Goal: Information Seeking & Learning: Learn about a topic

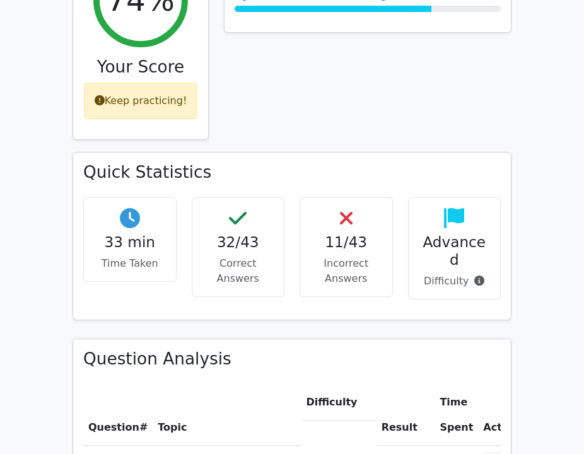
scroll to position [824, 0]
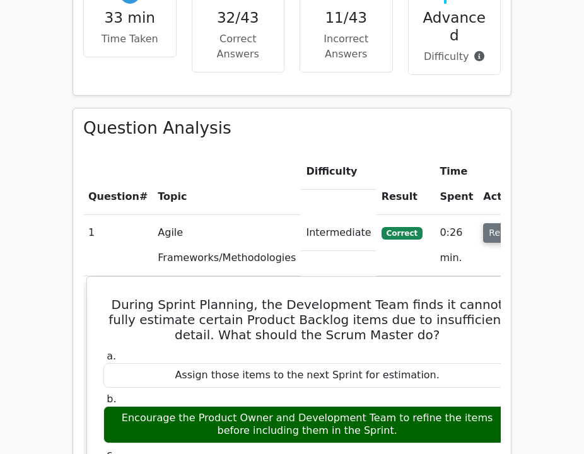
click at [483, 223] on button "Review" at bounding box center [504, 233] width 43 height 20
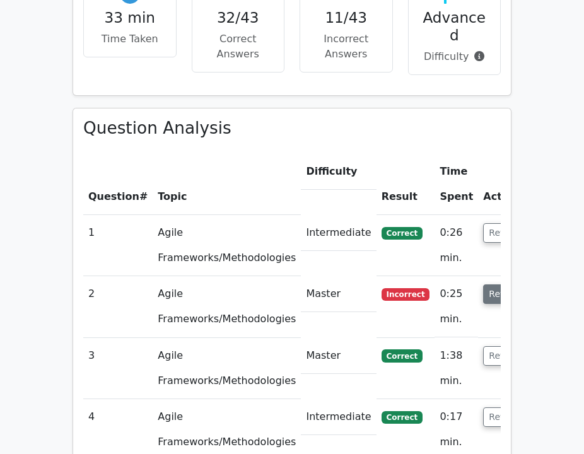
click at [489, 285] on button "Review" at bounding box center [504, 295] width 43 height 20
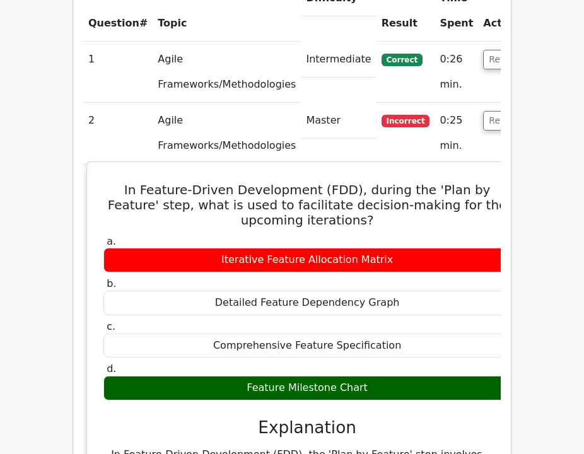
scroll to position [1031, 0]
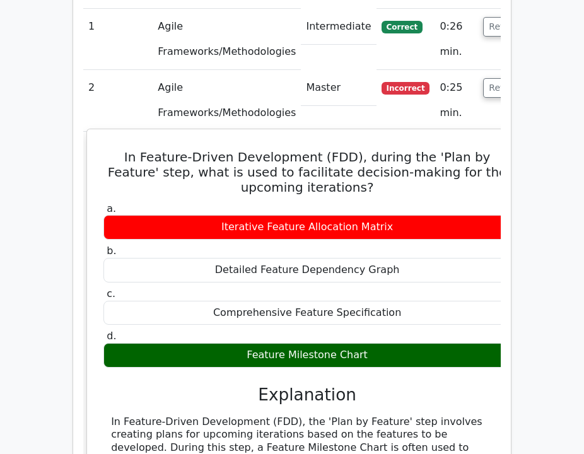
drag, startPoint x: 350, startPoint y: 294, endPoint x: 107, endPoint y: 97, distance: 313.6
click at [107, 134] on div "In Feature-Driven Development (FDD), during the 'Plan by Feature' step, what is…" at bounding box center [307, 396] width 430 height 525
copy div "n Feature-Driven Development (FDD), during the 'Plan by Feature' step, what is …"
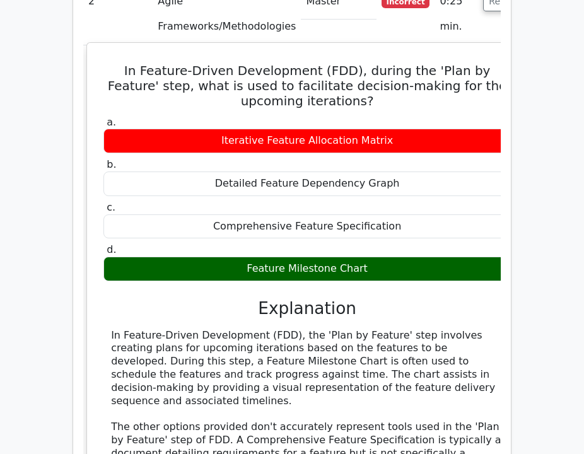
scroll to position [1118, 0]
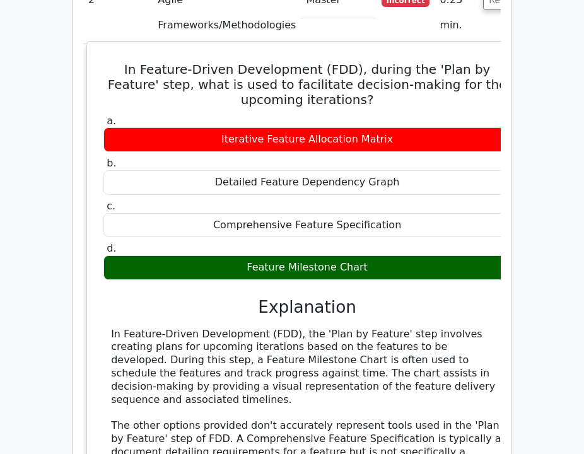
drag, startPoint x: 110, startPoint y: 288, endPoint x: 294, endPoint y: 335, distance: 190.3
click at [294, 335] on div "In Feature-Driven Development (FDD), the 'Plan by Feature' step involves creati…" at bounding box center [307, 426] width 393 height 197
copy div "creating plans for upcoming iterations based on the features to be developed. D…"
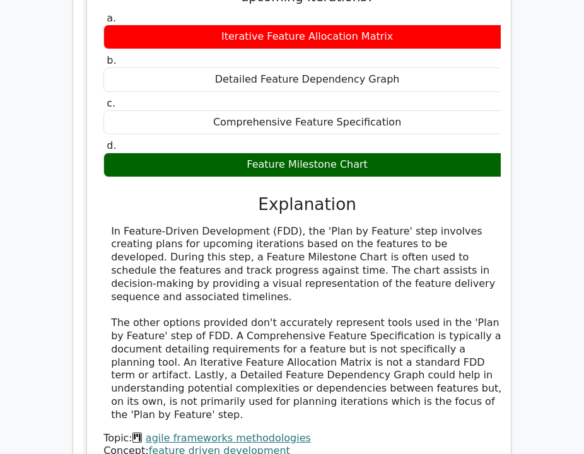
scroll to position [1225, 0]
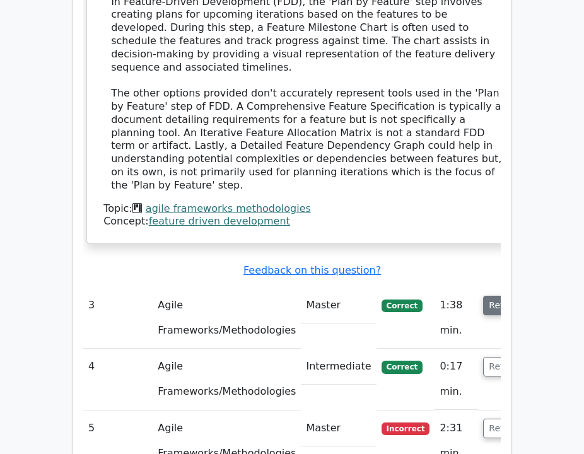
click at [483, 296] on button "Review" at bounding box center [504, 306] width 43 height 20
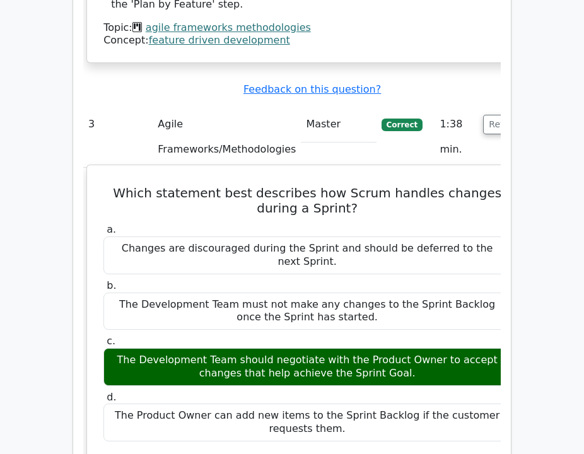
scroll to position [1636, 0]
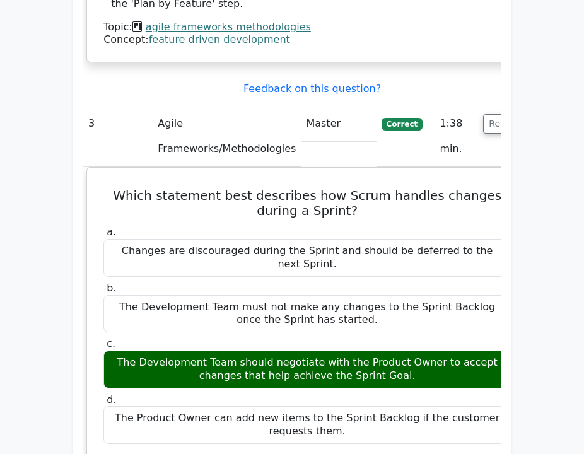
click at [481, 106] on td "Review" at bounding box center [504, 136] width 53 height 61
drag, startPoint x: 479, startPoint y: 52, endPoint x: 480, endPoint y: 61, distance: 8.2
click at [483, 114] on button "Review" at bounding box center [504, 124] width 43 height 20
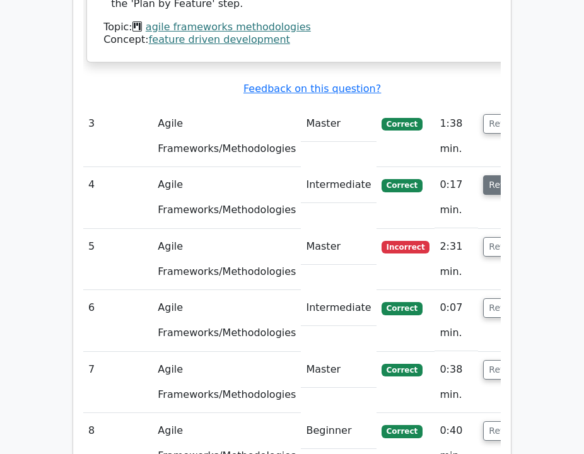
click at [483, 175] on button "Review" at bounding box center [504, 185] width 43 height 20
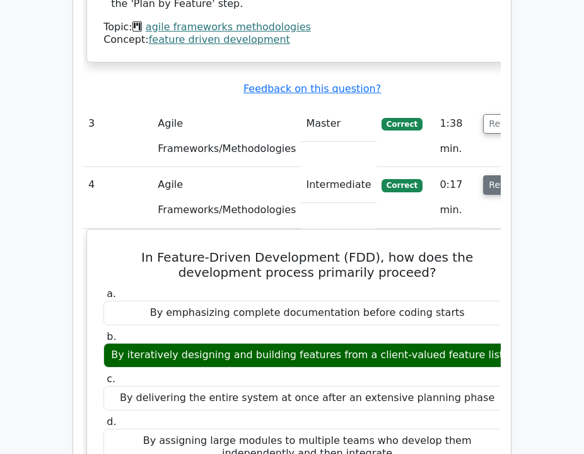
click at [483, 175] on button "Review" at bounding box center [504, 185] width 43 height 20
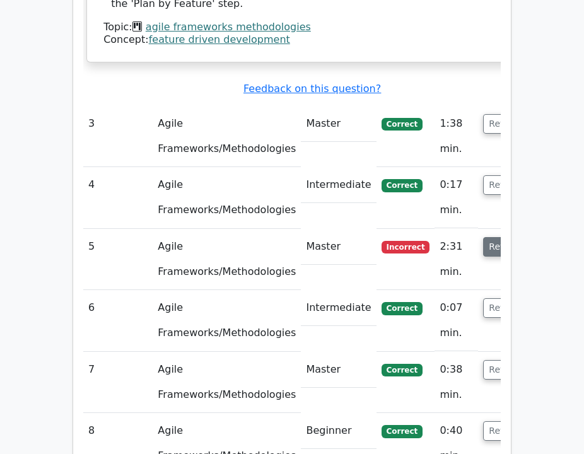
click at [483, 237] on button "Review" at bounding box center [504, 247] width 43 height 20
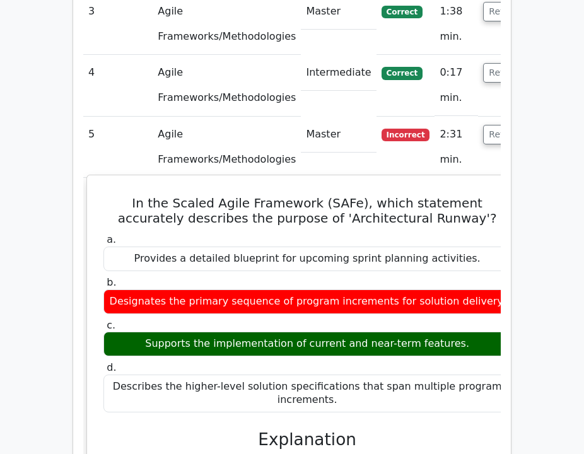
scroll to position [1746, 0]
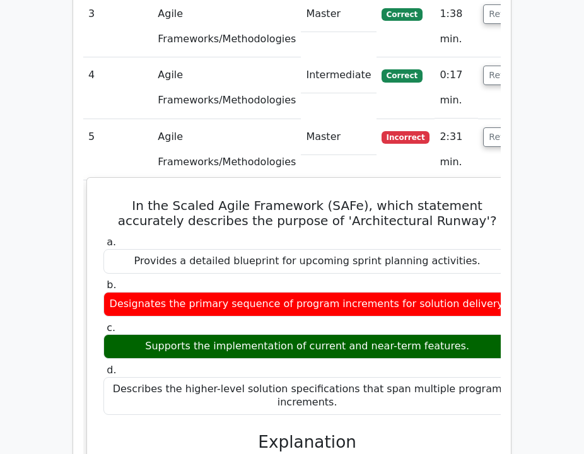
drag, startPoint x: 449, startPoint y: 275, endPoint x: 104, endPoint y: 141, distance: 370.2
copy div "In the Scaled Agile Framework (SAFe), which statement accurately describes the …"
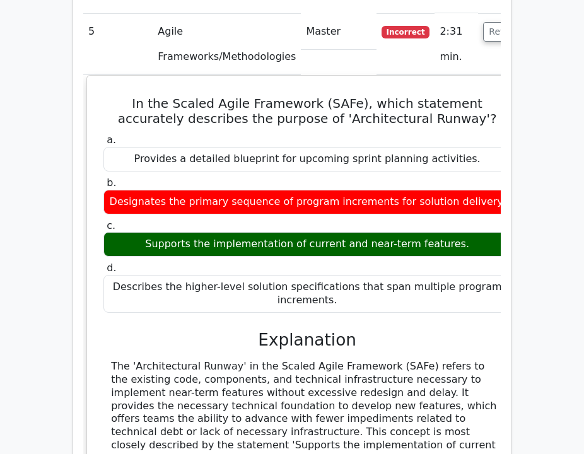
scroll to position [1857, 0]
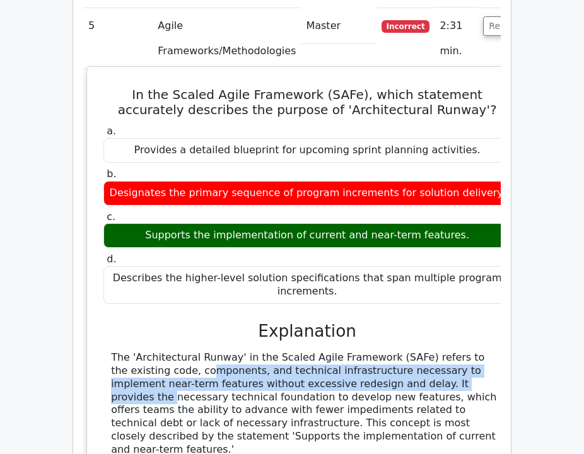
drag, startPoint x: 110, startPoint y: 300, endPoint x: 368, endPoint y: 313, distance: 257.8
copy div "existing code, components, and technical infrastructure necessary to implement …"
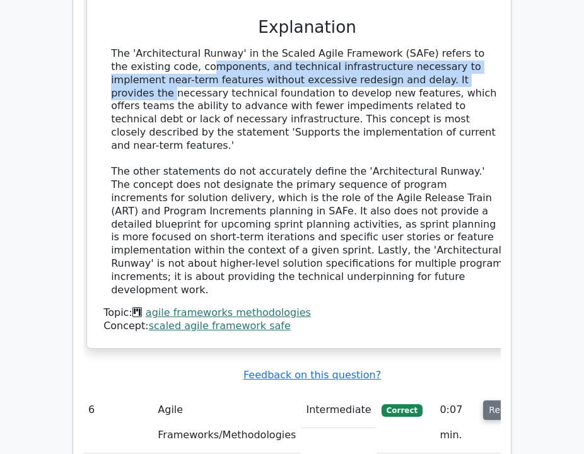
click at [483, 401] on button "Review" at bounding box center [504, 411] width 43 height 20
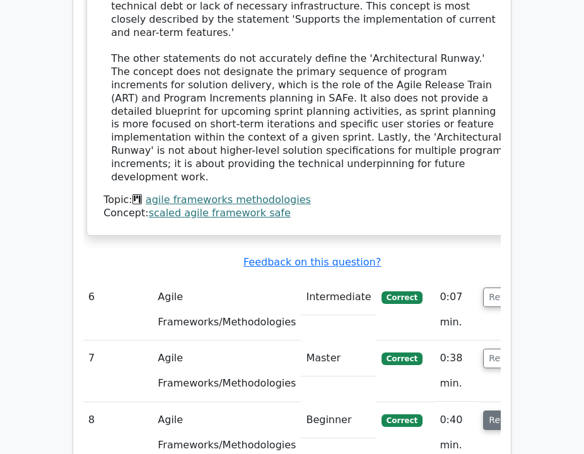
scroll to position [2278, 0]
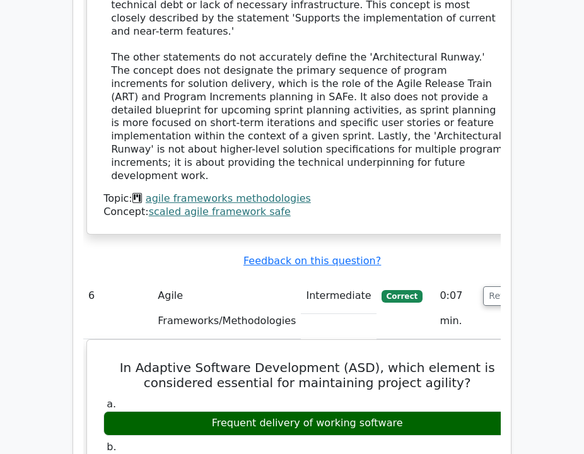
drag, startPoint x: 485, startPoint y: 186, endPoint x: 490, endPoint y: 220, distance: 35.0
click at [485, 287] on button "Review" at bounding box center [504, 297] width 43 height 20
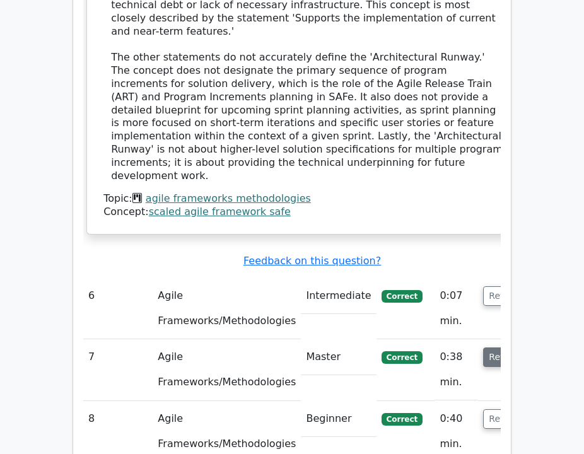
click at [483, 348] on button "Review" at bounding box center [504, 358] width 43 height 20
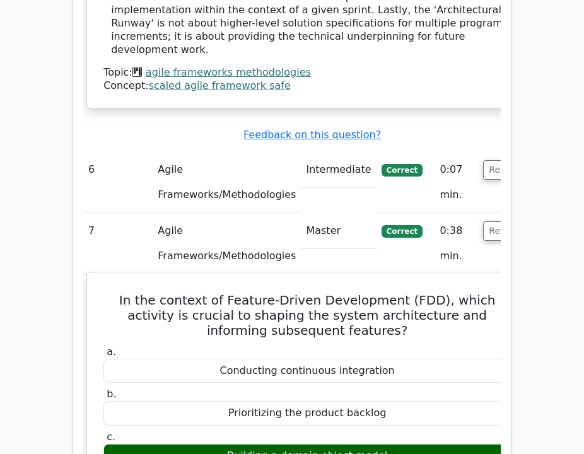
scroll to position [2403, 0]
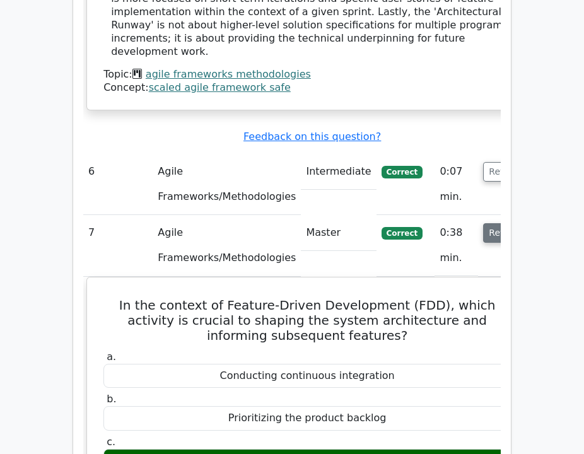
click at [483, 223] on button "Review" at bounding box center [504, 233] width 43 height 20
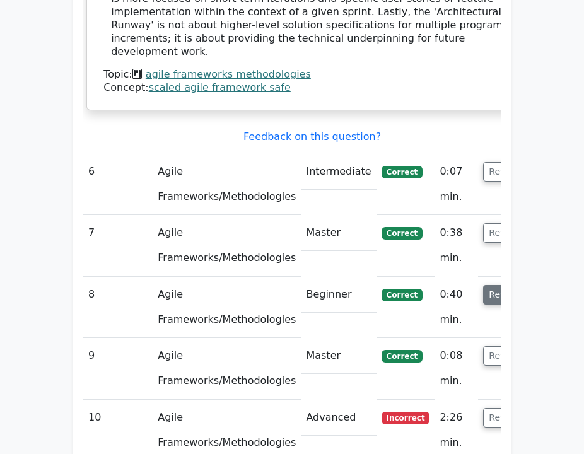
click at [483, 285] on button "Review" at bounding box center [504, 295] width 43 height 20
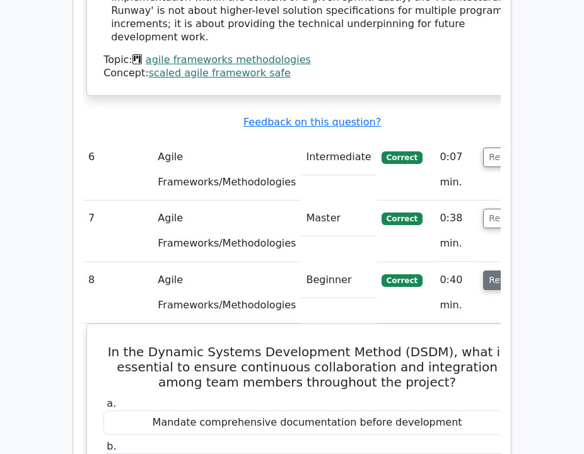
scroll to position [2420, 0]
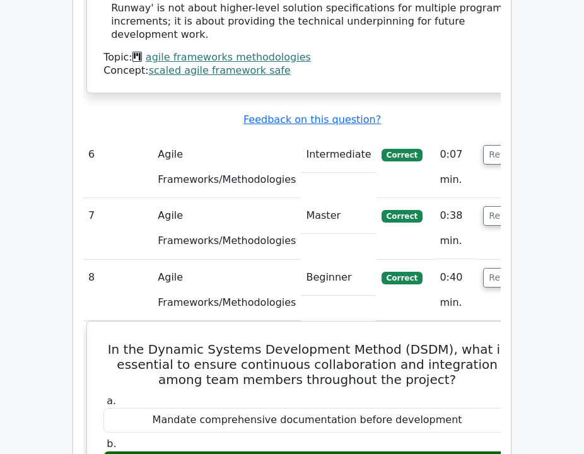
drag, startPoint x: 471, startPoint y: 173, endPoint x: 477, endPoint y: 201, distance: 29.0
click at [483, 268] on button "Review" at bounding box center [504, 278] width 43 height 20
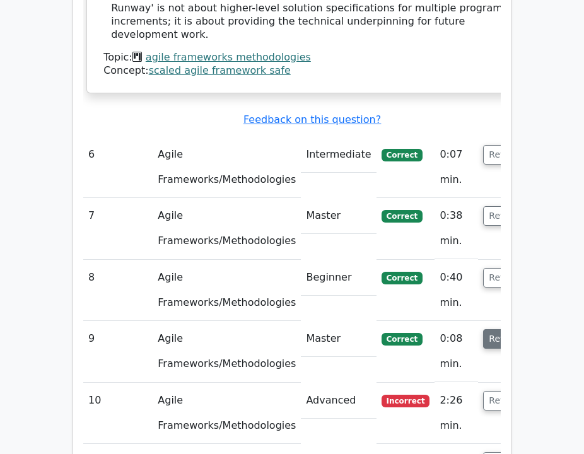
click at [483, 329] on button "Review" at bounding box center [504, 339] width 43 height 20
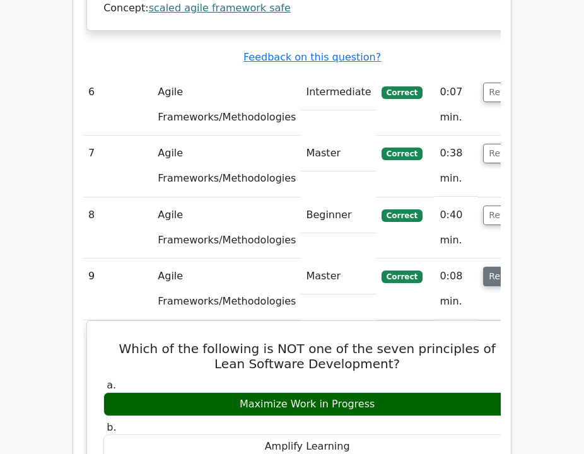
scroll to position [2485, 0]
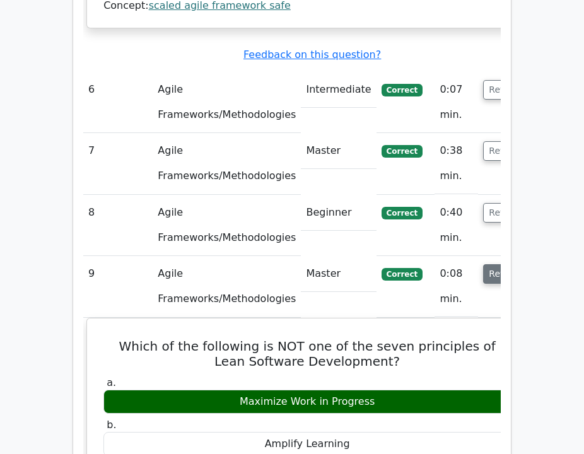
click at [483, 264] on button "Review" at bounding box center [504, 274] width 43 height 20
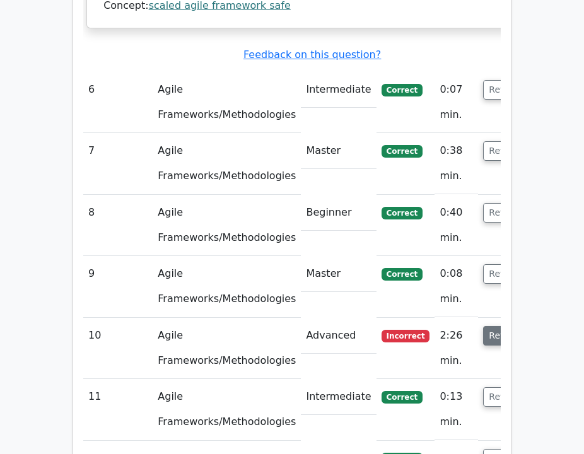
click at [483, 326] on button "Review" at bounding box center [504, 336] width 43 height 20
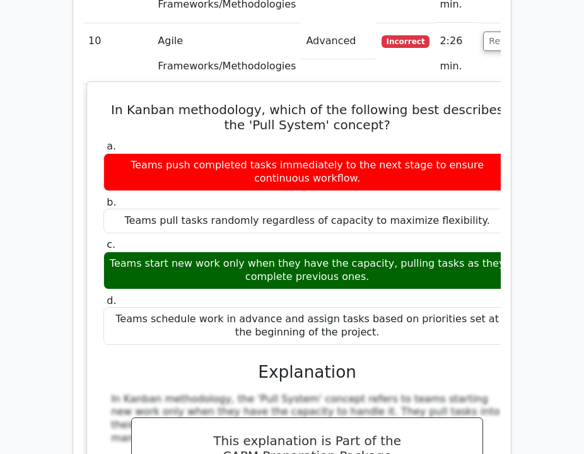
scroll to position [2675, 0]
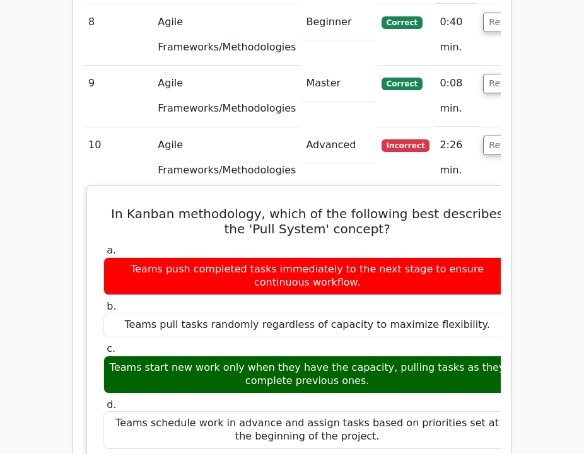
drag, startPoint x: 362, startPoint y: 263, endPoint x: 108, endPoint y: 103, distance: 300.6
click at [108, 191] on div "In Kanban methodology, which of the following best describes the 'Pull System' …" at bounding box center [307, 446] width 430 height 510
copy div "In Kanban methodology, which of the following best describes the 'Pull System' …"
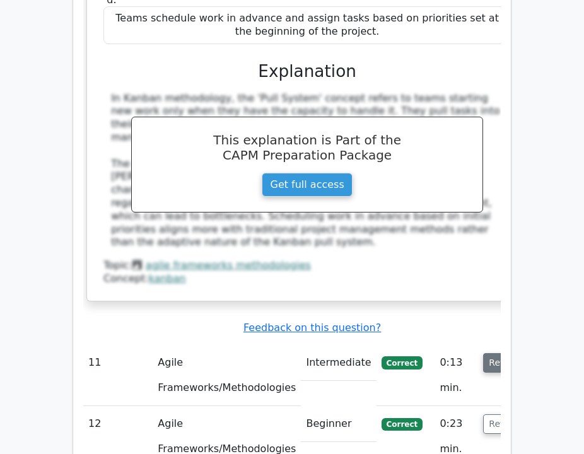
click at [483, 353] on button "Review" at bounding box center [504, 363] width 43 height 20
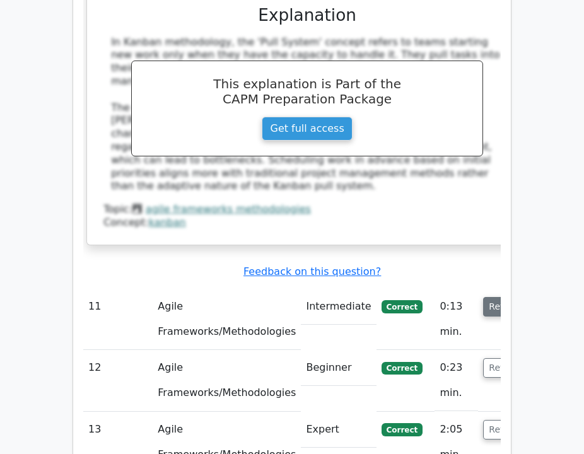
scroll to position [3153, 0]
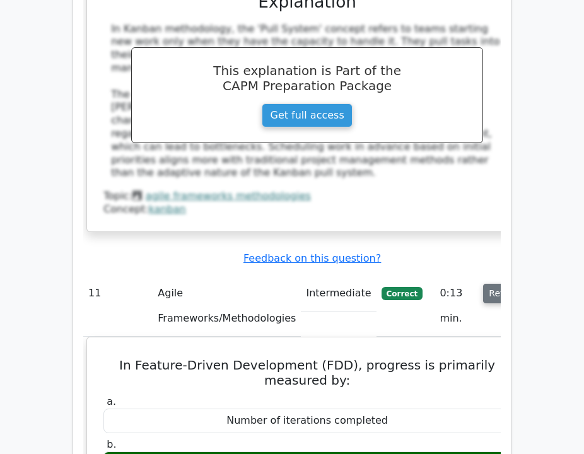
click at [483, 284] on button "Review" at bounding box center [504, 294] width 43 height 20
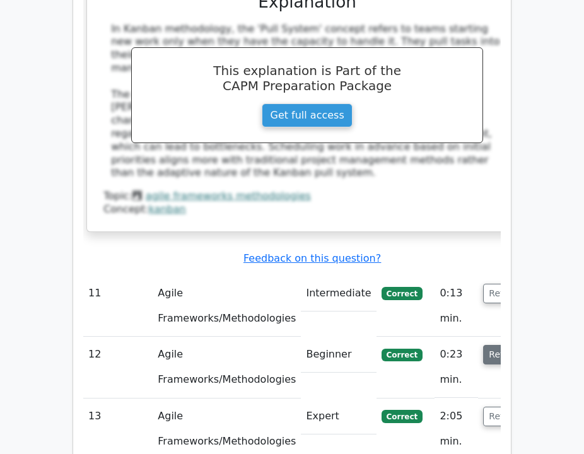
click at [483, 345] on button "Review" at bounding box center [504, 355] width 43 height 20
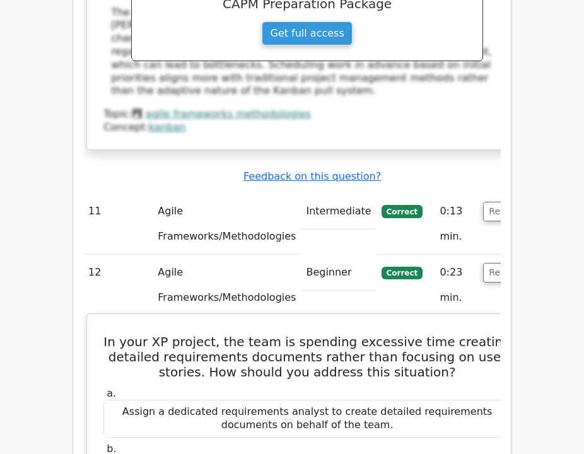
scroll to position [3273, 0]
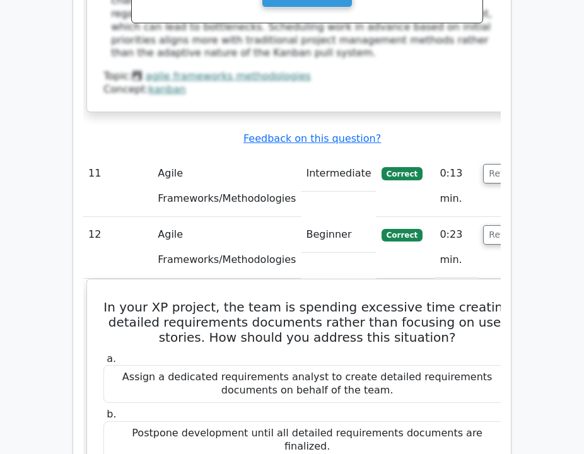
drag, startPoint x: 480, startPoint y: 114, endPoint x: 482, endPoint y: 130, distance: 15.9
click at [483, 225] on button "Review" at bounding box center [504, 235] width 43 height 20
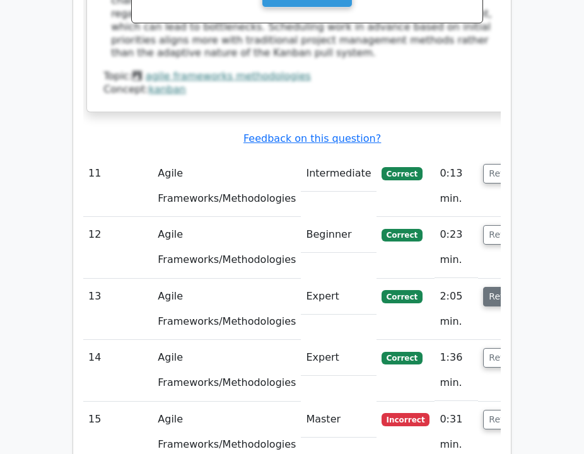
click at [483, 287] on button "Review" at bounding box center [504, 297] width 43 height 20
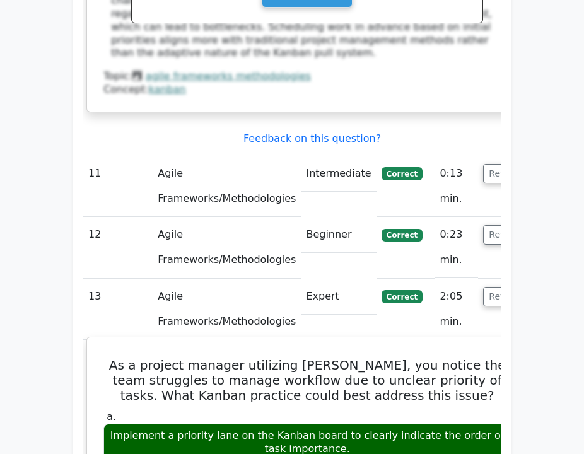
drag, startPoint x: 344, startPoint y: 329, endPoint x: 129, endPoint y: 244, distance: 231.2
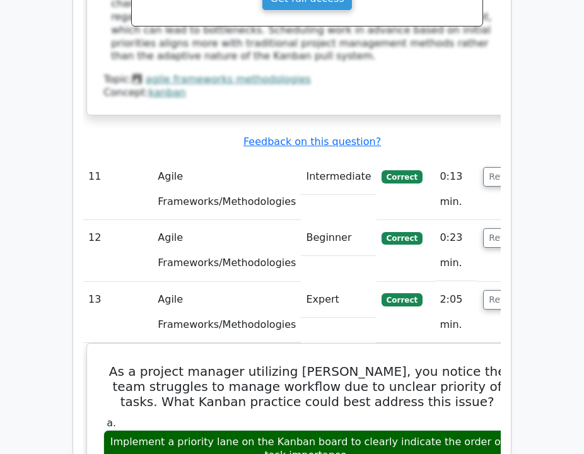
copy div "As a project manager utilizing [PERSON_NAME], you notice the team struggles to …"
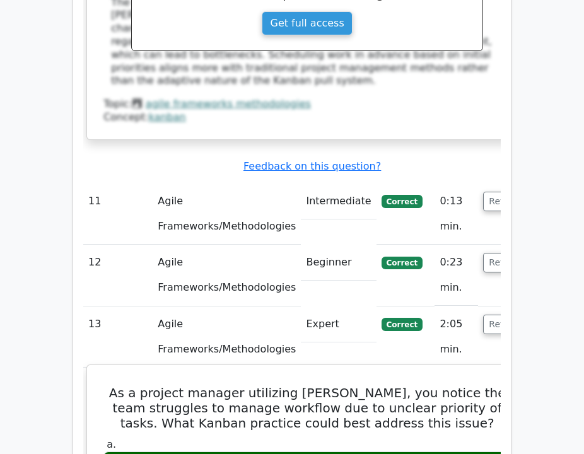
scroll to position [3348, 0]
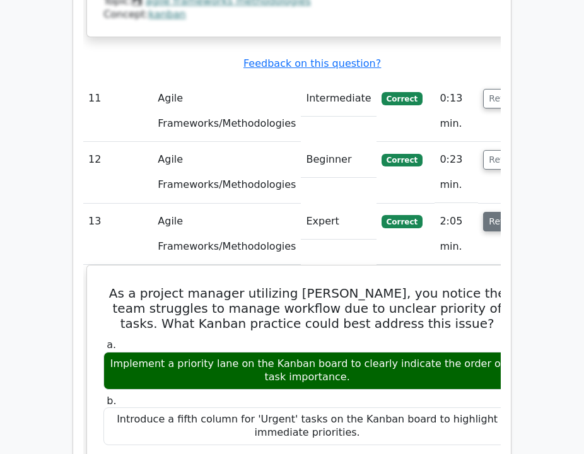
click at [483, 212] on button "Review" at bounding box center [504, 222] width 43 height 20
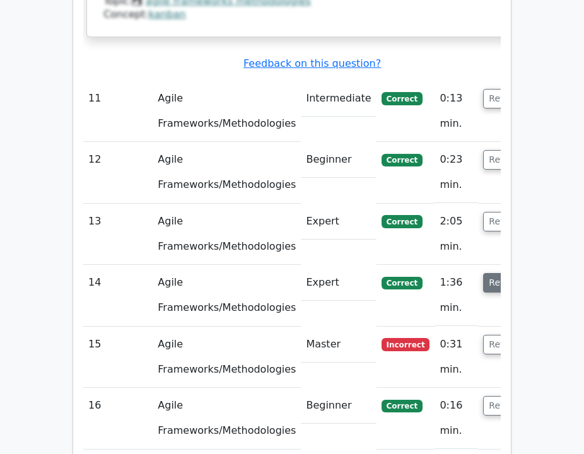
click at [483, 273] on button "Review" at bounding box center [504, 283] width 43 height 20
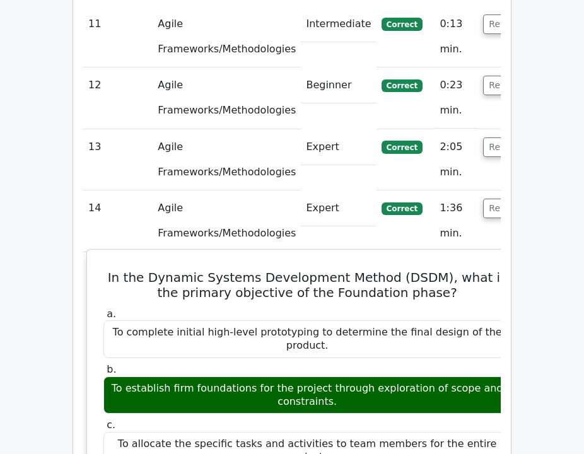
scroll to position [3426, 0]
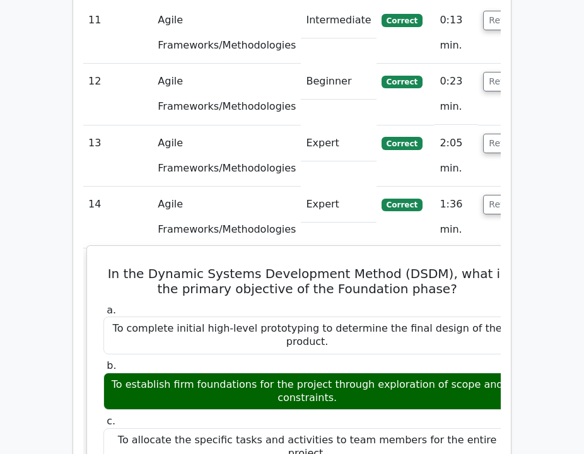
drag, startPoint x: 320, startPoint y: 278, endPoint x: 100, endPoint y: 149, distance: 255.4
copy div "In the Dynamic Systems Development Method (DSDM), what is the primary objective…"
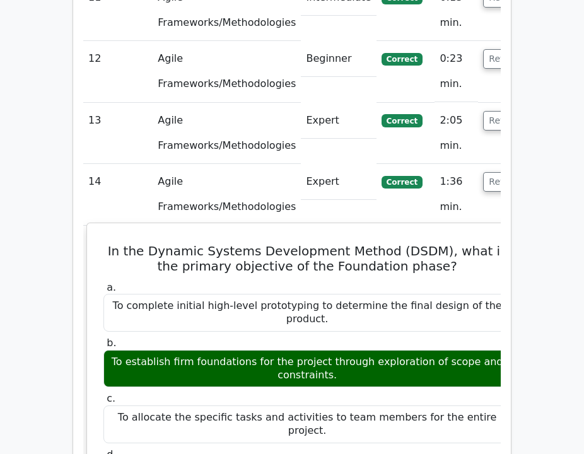
scroll to position [3450, 0]
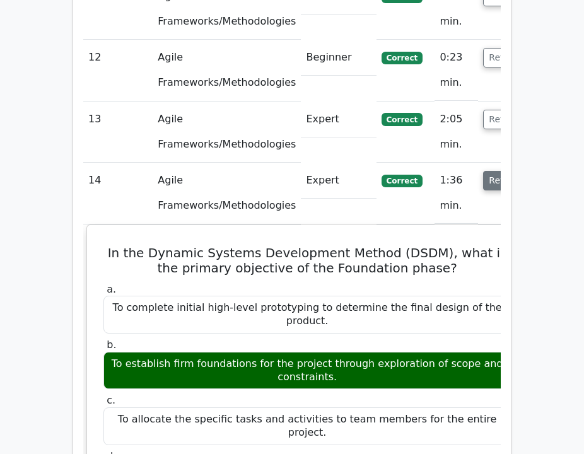
click at [483, 171] on button "Review" at bounding box center [504, 181] width 43 height 20
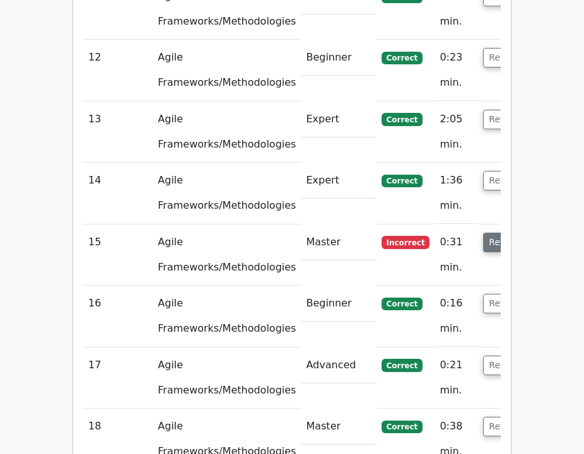
click at [483, 233] on button "Review" at bounding box center [504, 243] width 43 height 20
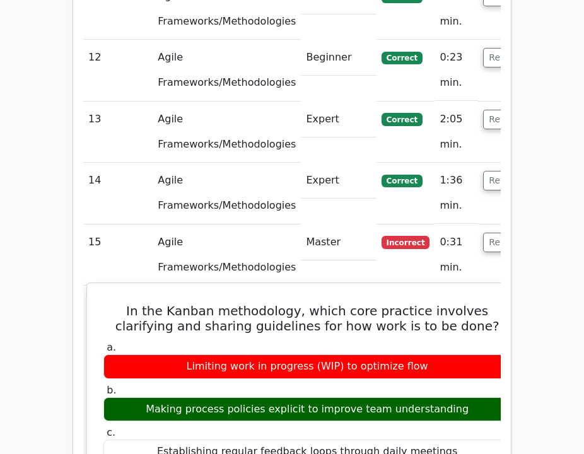
drag, startPoint x: 448, startPoint y: 285, endPoint x: 94, endPoint y: 185, distance: 367.8
copy div "In the Kanban methodology, which core practice involves clarifying and sharing …"
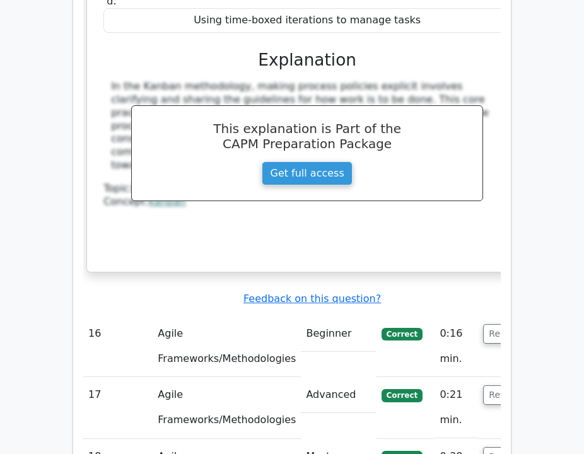
scroll to position [3929, 0]
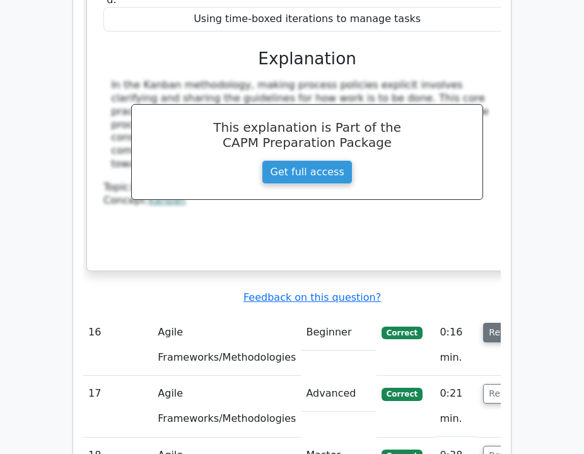
click at [483, 323] on button "Review" at bounding box center [504, 333] width 43 height 20
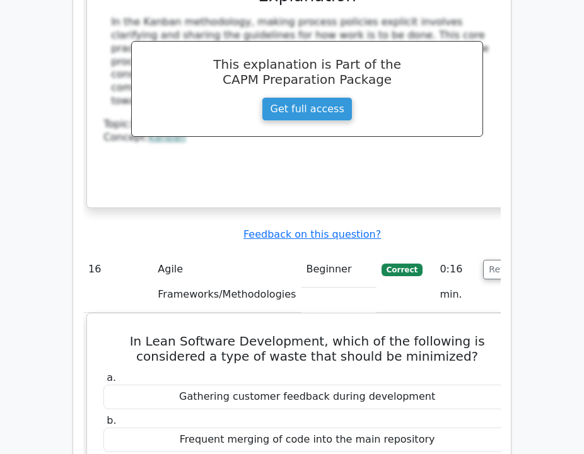
scroll to position [3995, 0]
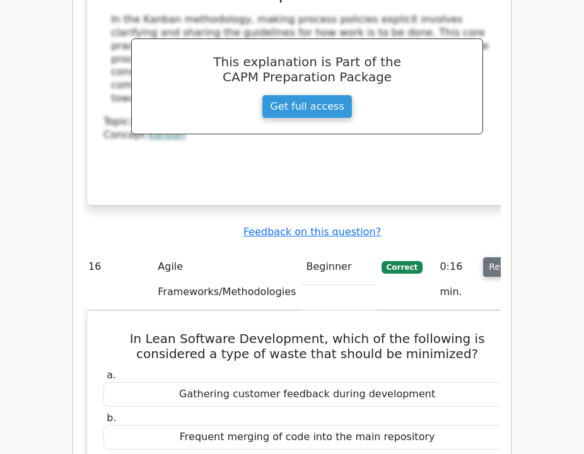
click at [483, 257] on button "Review" at bounding box center [504, 267] width 43 height 20
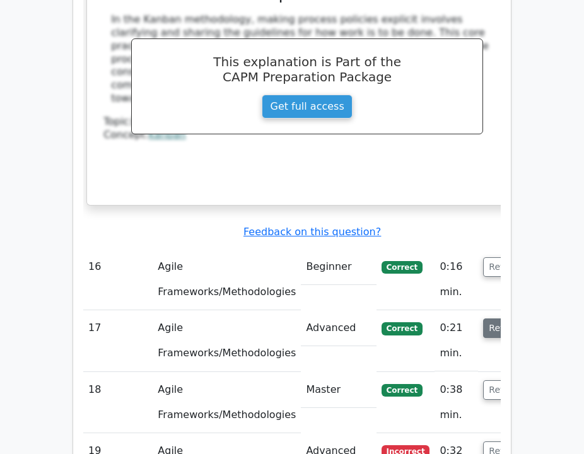
click at [483, 319] on button "Review" at bounding box center [504, 329] width 43 height 20
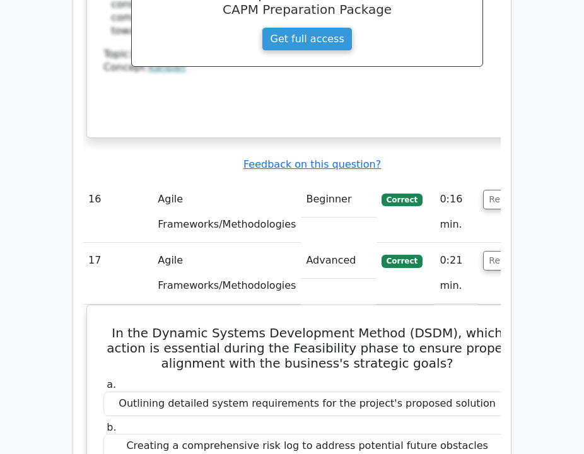
scroll to position [4063, 0]
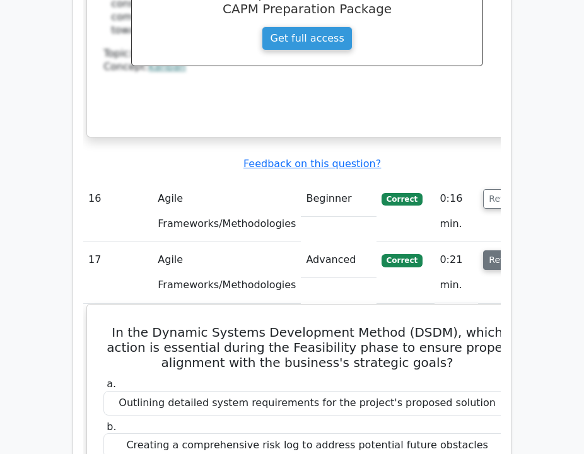
click at [483, 251] on button "Review" at bounding box center [504, 261] width 43 height 20
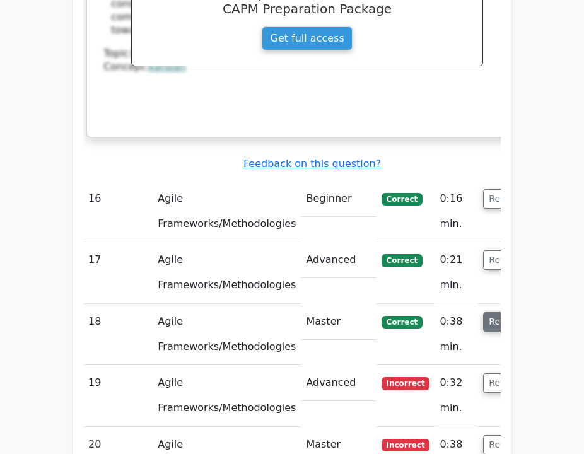
click at [483, 312] on button "Review" at bounding box center [504, 322] width 43 height 20
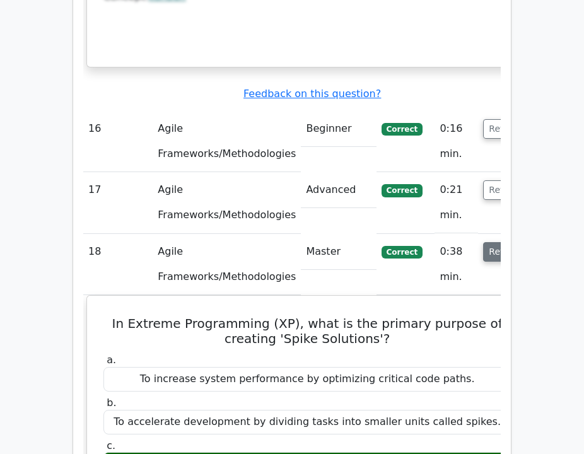
scroll to position [4138, 0]
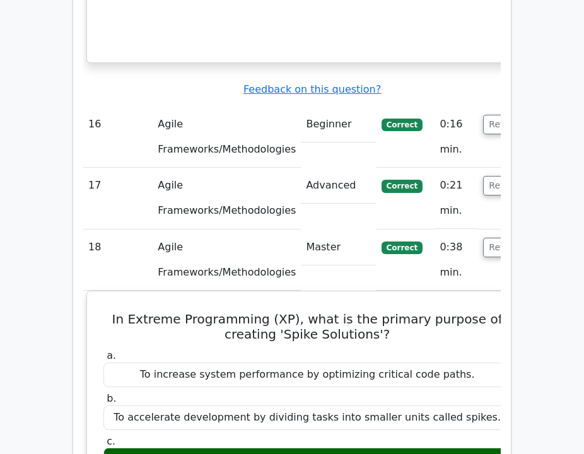
drag, startPoint x: 462, startPoint y: 122, endPoint x: 468, endPoint y: 137, distance: 15.6
click at [483, 238] on button "Review" at bounding box center [504, 248] width 43 height 20
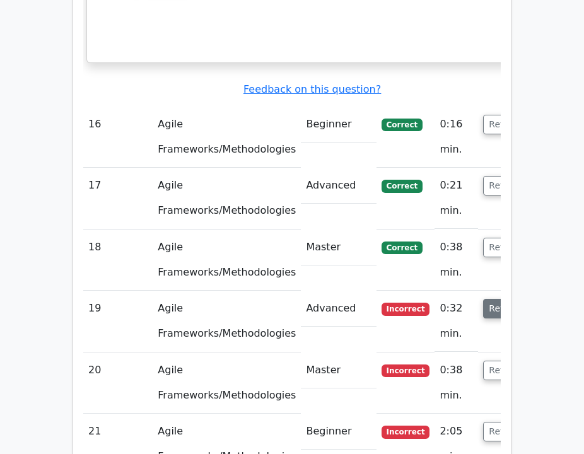
click at [483, 299] on button "Review" at bounding box center [504, 309] width 43 height 20
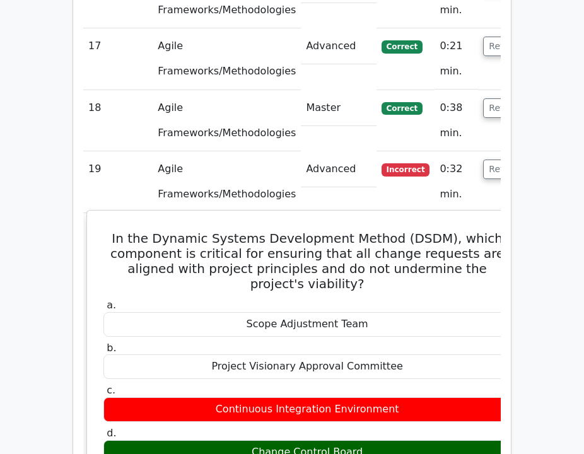
scroll to position [4278, 0]
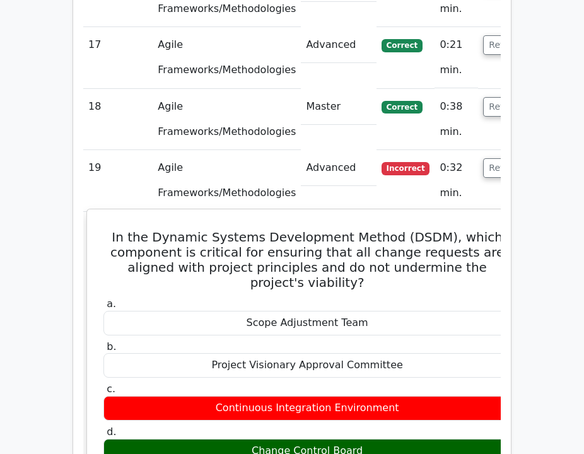
drag, startPoint x: 350, startPoint y: 320, endPoint x: 115, endPoint y: 114, distance: 312.1
copy div "In the Dynamic Systems Development Method (DSDM), which component is critical f…"
drag, startPoint x: 579, startPoint y: 266, endPoint x: 468, endPoint y: 229, distance: 116.4
click at [434, 439] on div "Change Control Board" at bounding box center [308, 451] width 408 height 25
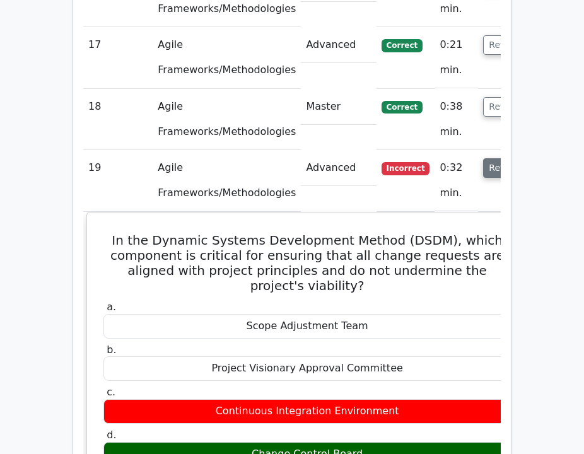
click at [492, 158] on button "Review" at bounding box center [504, 168] width 43 height 20
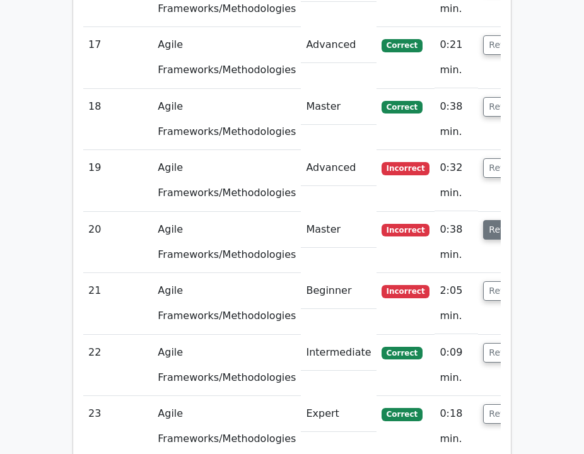
click at [483, 220] on button "Review" at bounding box center [504, 230] width 43 height 20
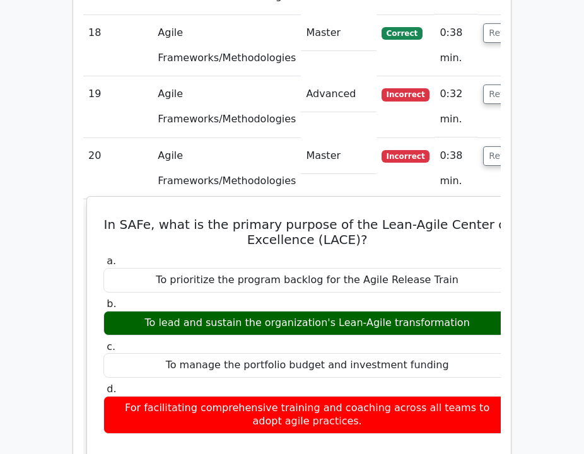
scroll to position [4355, 0]
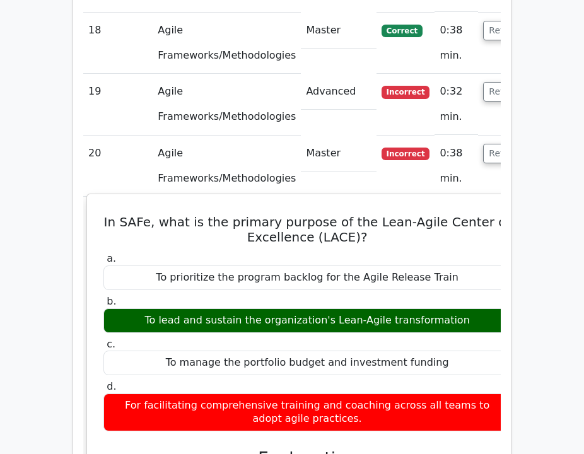
drag, startPoint x: 455, startPoint y: 189, endPoint x: 109, endPoint y: 94, distance: 358.7
click at [109, 199] on div "In SAFe, what is the primary purpose of the Lean-Agile Center of Excellence (LA…" at bounding box center [307, 421] width 430 height 444
copy div "In SAFe, what is the primary purpose of the Lean-Agile Center of Excellence (LA…"
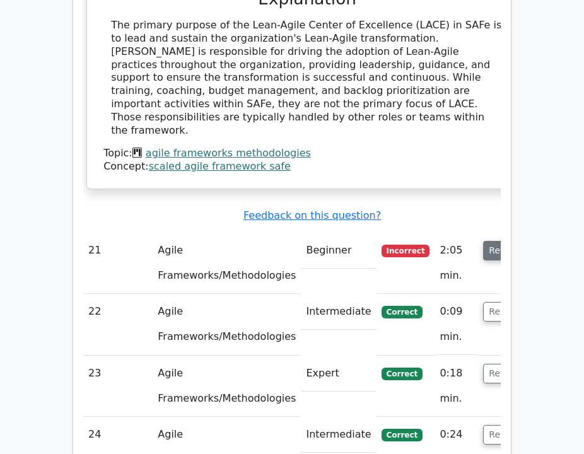
scroll to position [4816, 0]
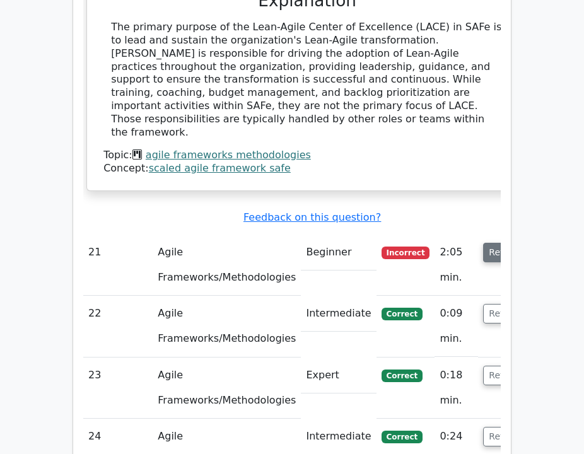
click at [483, 243] on button "Review" at bounding box center [504, 253] width 43 height 20
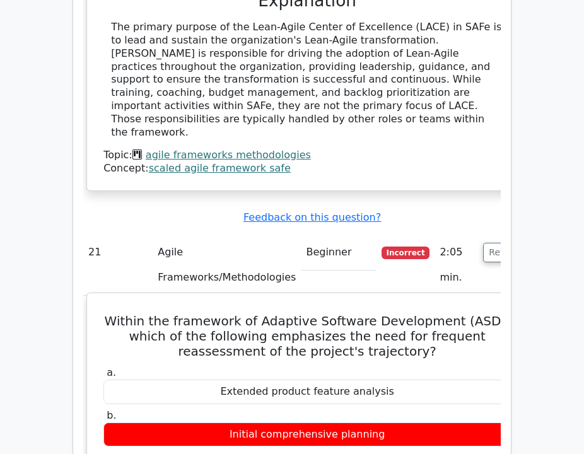
drag, startPoint x: 361, startPoint y: 364, endPoint x: 115, endPoint y: 165, distance: 315.5
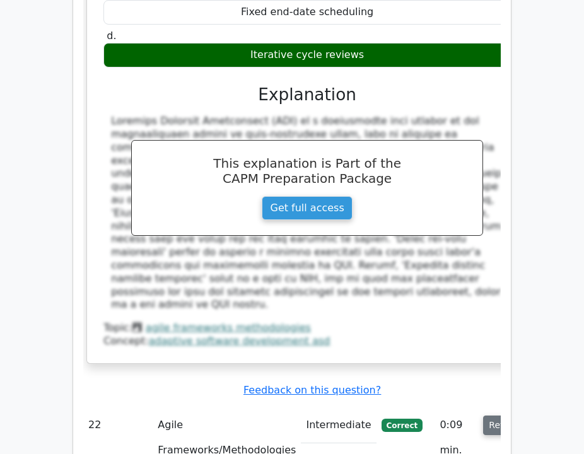
click at [483, 416] on button "Review" at bounding box center [504, 426] width 43 height 20
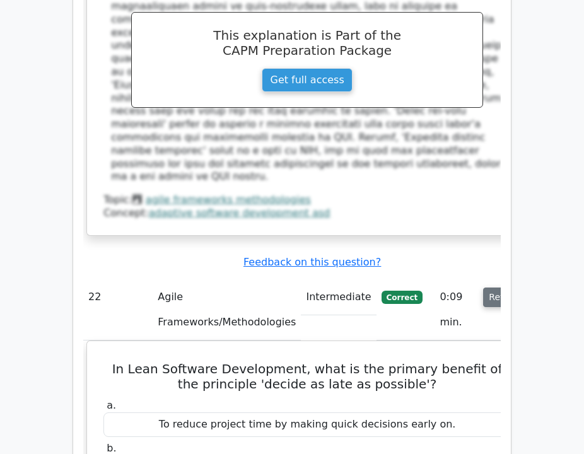
scroll to position [5415, 0]
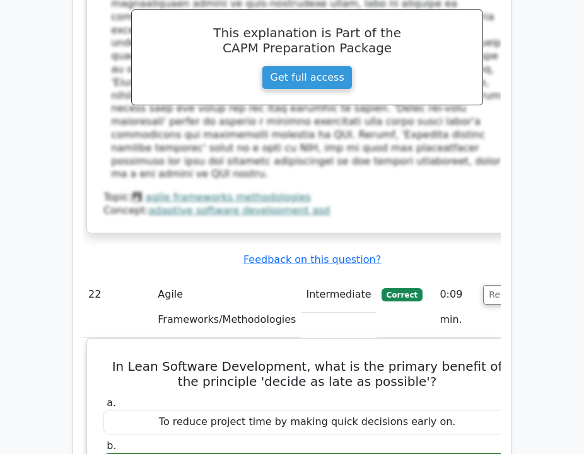
drag, startPoint x: 478, startPoint y: 126, endPoint x: 478, endPoint y: 136, distance: 10.1
click at [483, 285] on button "Review" at bounding box center [504, 295] width 43 height 20
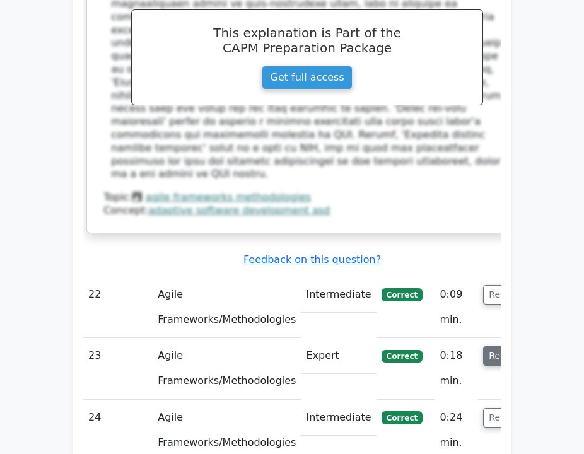
click at [483, 346] on button "Review" at bounding box center [504, 356] width 43 height 20
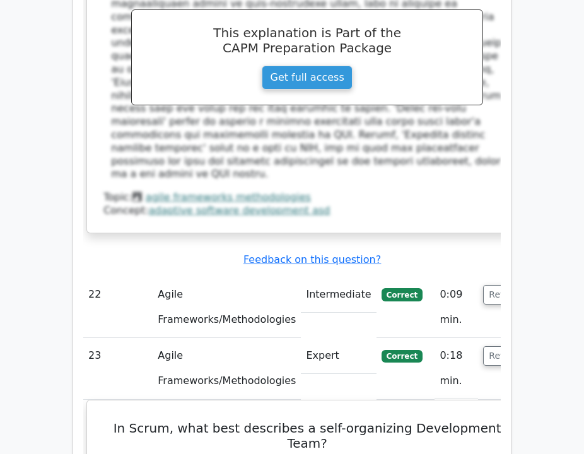
drag, startPoint x: 482, startPoint y: 183, endPoint x: 478, endPoint y: 207, distance: 24.4
click at [483, 346] on button "Review" at bounding box center [504, 356] width 43 height 20
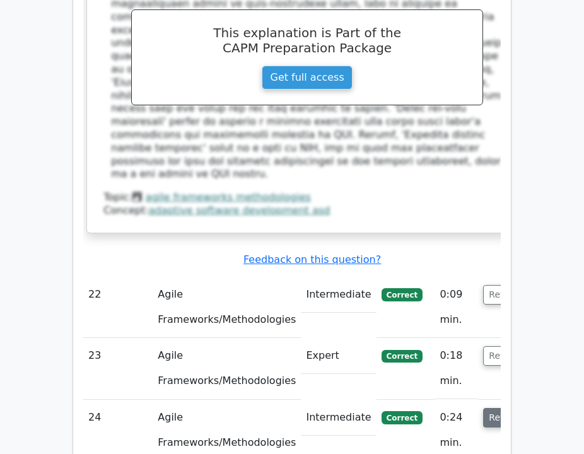
click at [483, 408] on button "Review" at bounding box center [504, 418] width 43 height 20
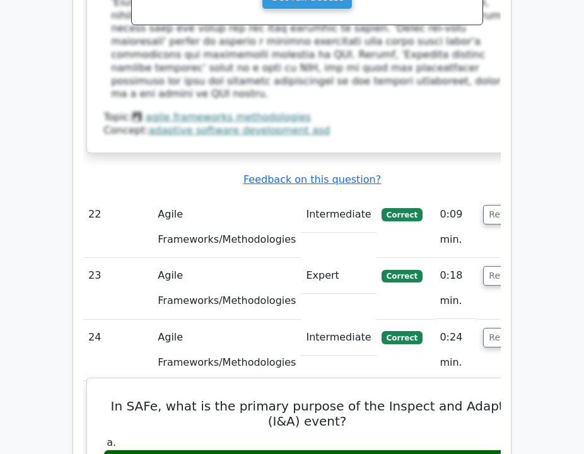
scroll to position [5498, 0]
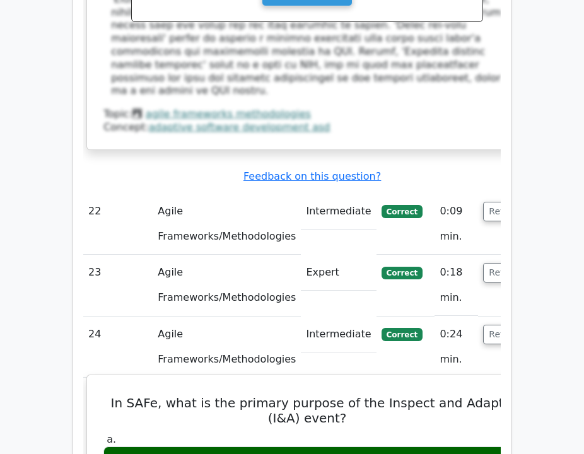
drag, startPoint x: 362, startPoint y: 271, endPoint x: 97, endPoint y: 230, distance: 267.6
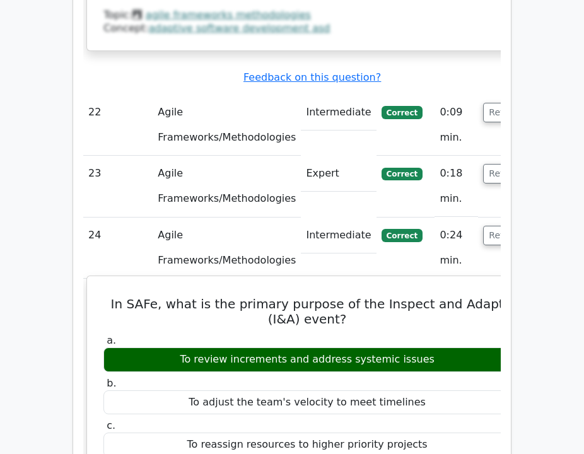
scroll to position [5604, 0]
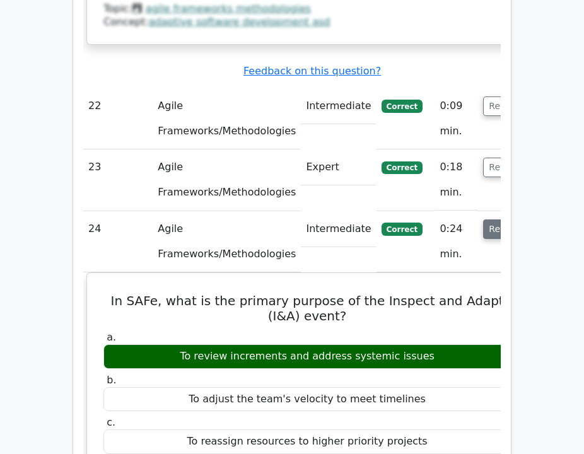
click at [483, 220] on button "Review" at bounding box center [504, 230] width 43 height 20
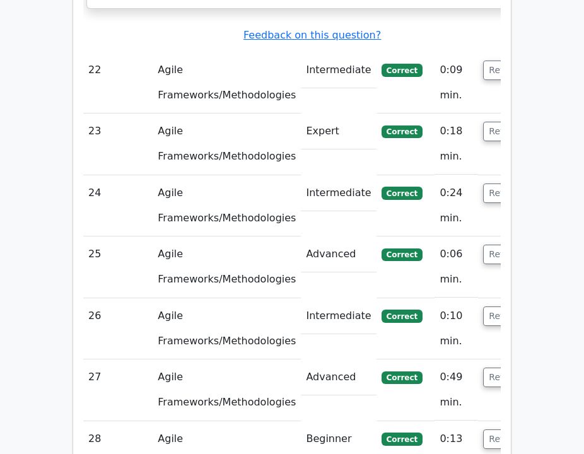
scroll to position [5640, 0]
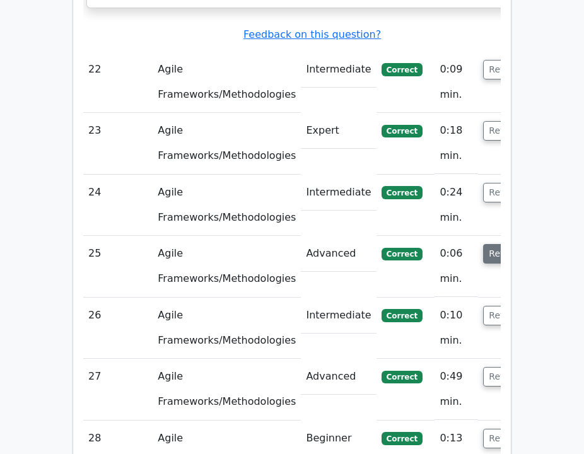
click at [483, 244] on button "Review" at bounding box center [504, 254] width 43 height 20
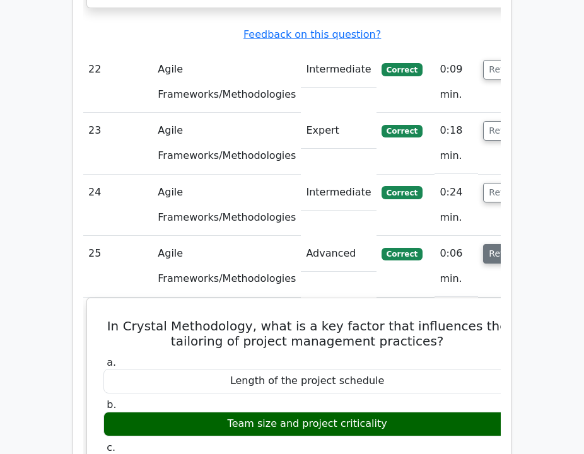
click at [483, 244] on button "Review" at bounding box center [504, 254] width 43 height 20
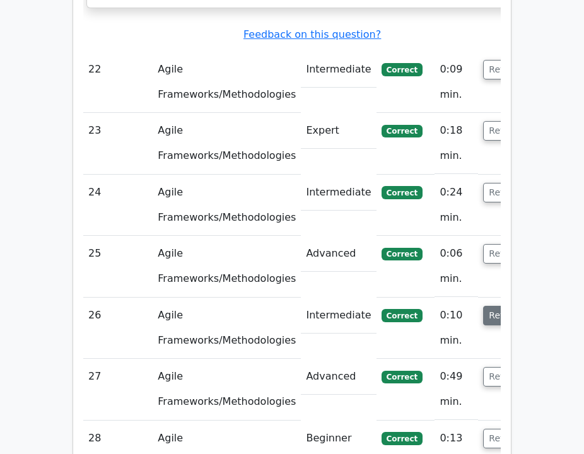
click at [483, 306] on button "Review" at bounding box center [504, 316] width 43 height 20
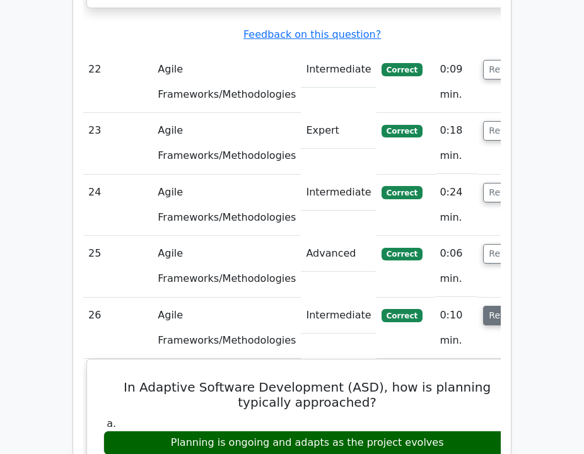
click at [483, 306] on button "Review" at bounding box center [504, 316] width 43 height 20
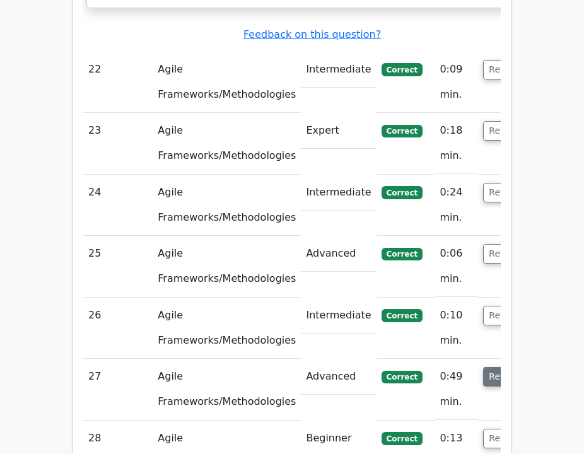
click at [483, 367] on button "Review" at bounding box center [504, 377] width 43 height 20
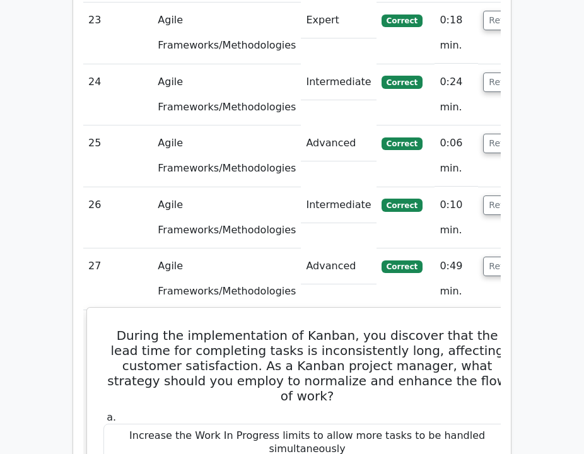
scroll to position [5751, 0]
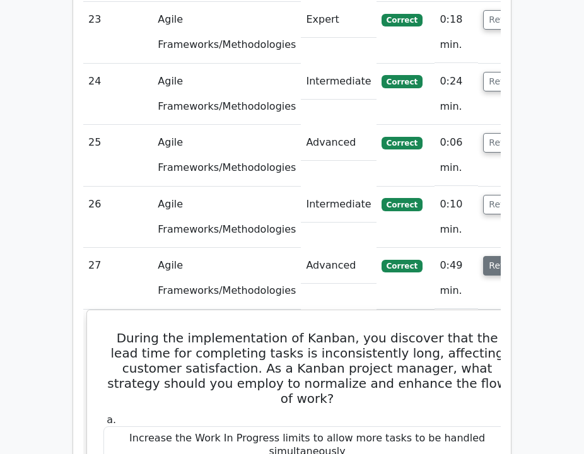
click at [483, 256] on button "Review" at bounding box center [504, 266] width 43 height 20
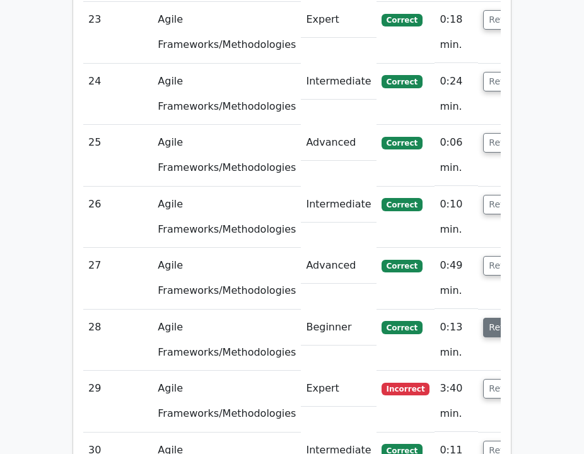
click at [483, 318] on button "Review" at bounding box center [504, 328] width 43 height 20
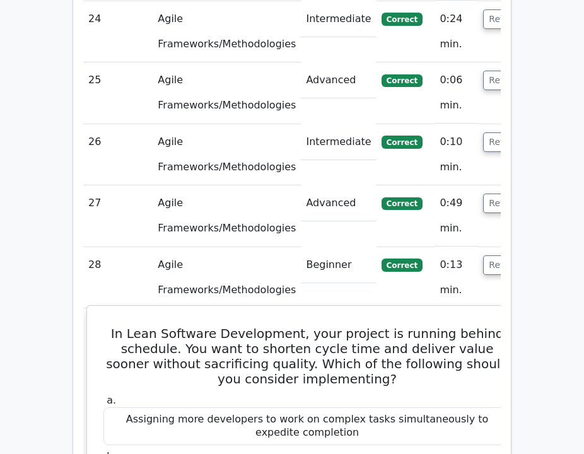
scroll to position [5815, 0]
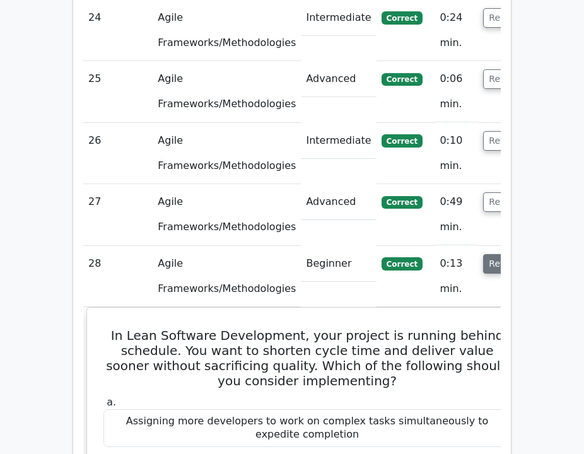
click at [483, 254] on button "Review" at bounding box center [504, 264] width 43 height 20
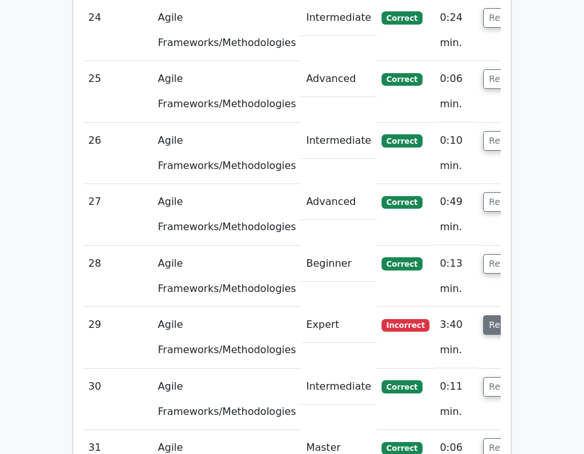
click at [483, 316] on button "Review" at bounding box center [504, 326] width 43 height 20
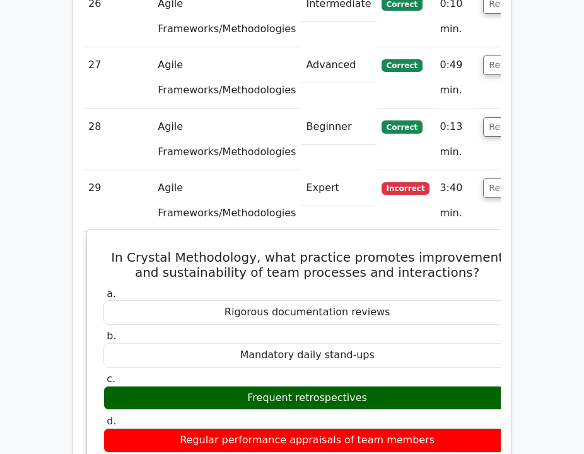
scroll to position [5962, 0]
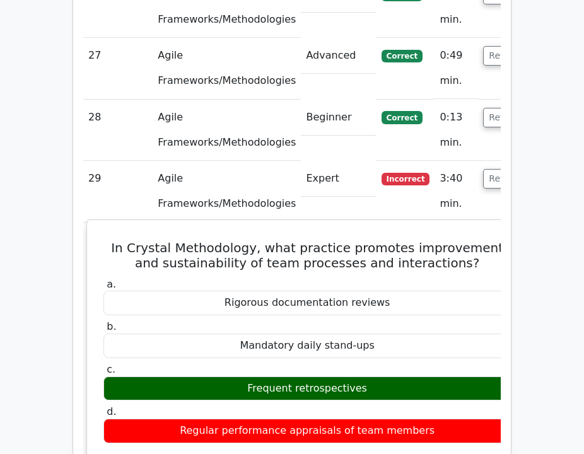
drag, startPoint x: 357, startPoint y: 201, endPoint x: 208, endPoint y: 131, distance: 164.0
drag, startPoint x: 353, startPoint y: 211, endPoint x: 107, endPoint y: 67, distance: 286.0
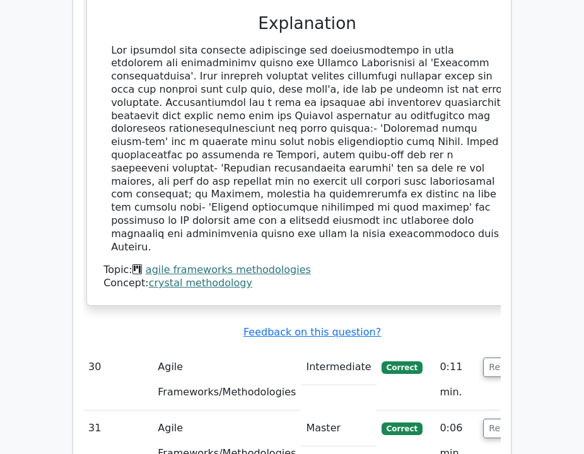
scroll to position [6413, 0]
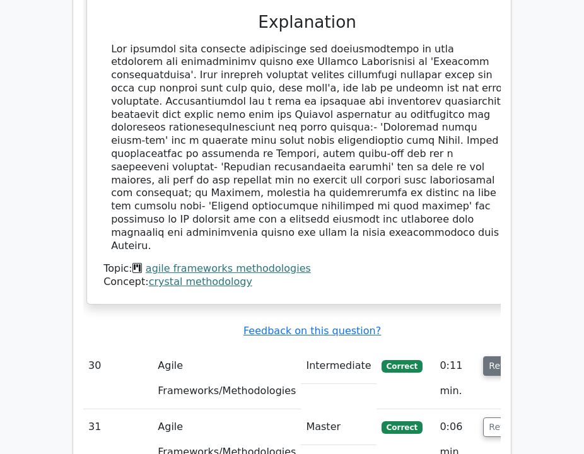
click at [483, 357] on button "Review" at bounding box center [504, 367] width 43 height 20
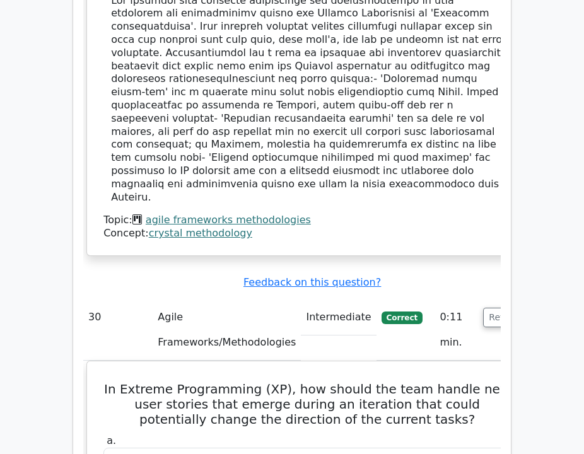
scroll to position [6465, 0]
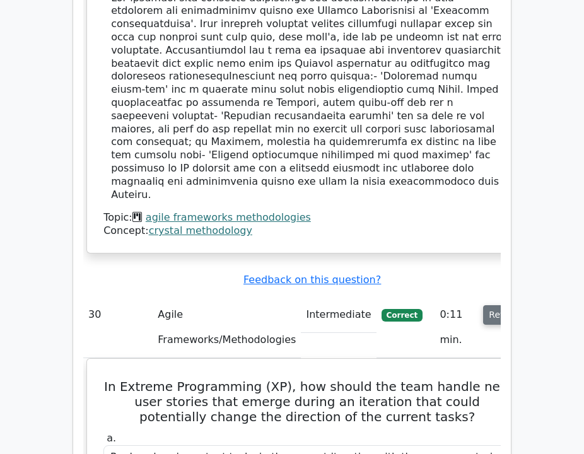
click at [483, 305] on button "Review" at bounding box center [504, 315] width 43 height 20
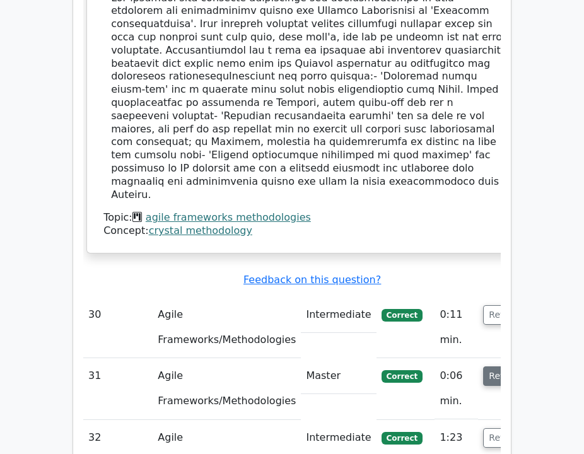
click at [483, 367] on button "Review" at bounding box center [504, 377] width 43 height 20
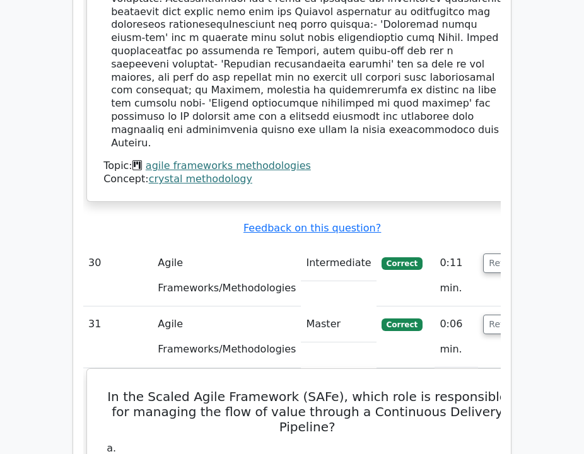
scroll to position [6517, 0]
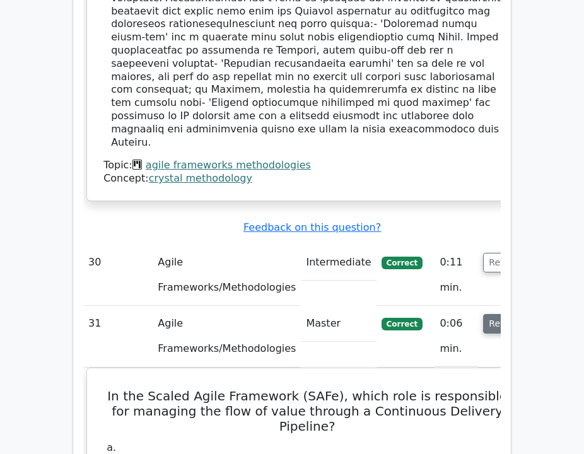
click at [483, 314] on button "Review" at bounding box center [504, 324] width 43 height 20
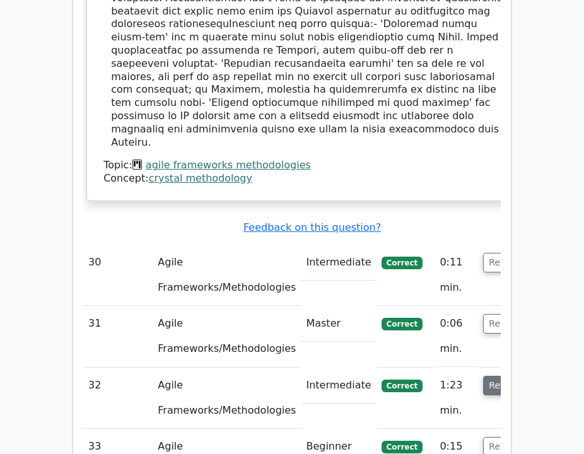
click at [483, 376] on button "Review" at bounding box center [504, 386] width 43 height 20
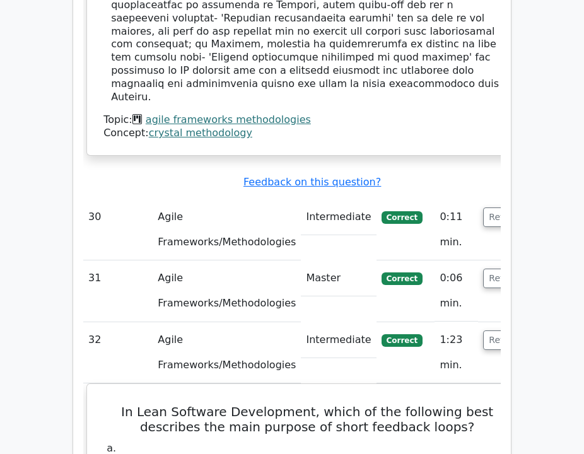
scroll to position [6563, 0]
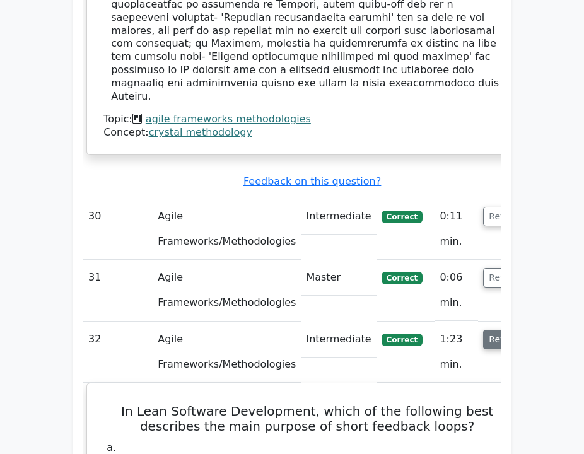
click at [483, 330] on button "Review" at bounding box center [504, 340] width 43 height 20
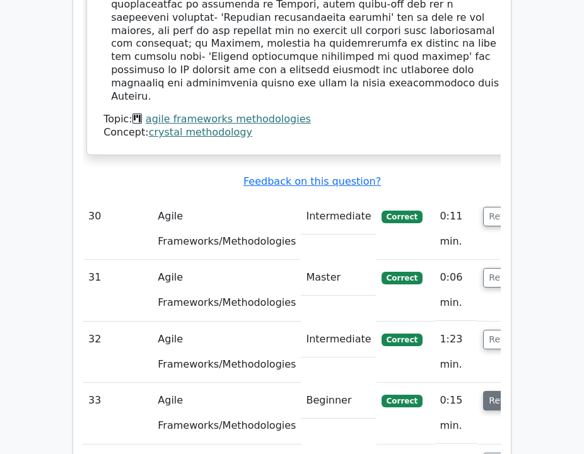
click at [483, 391] on button "Review" at bounding box center [504, 401] width 43 height 20
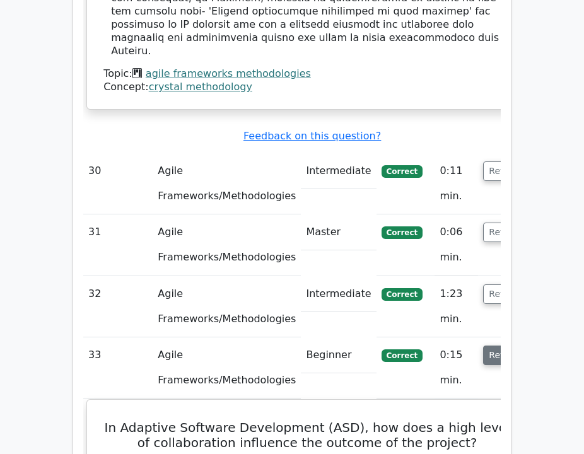
scroll to position [6613, 0]
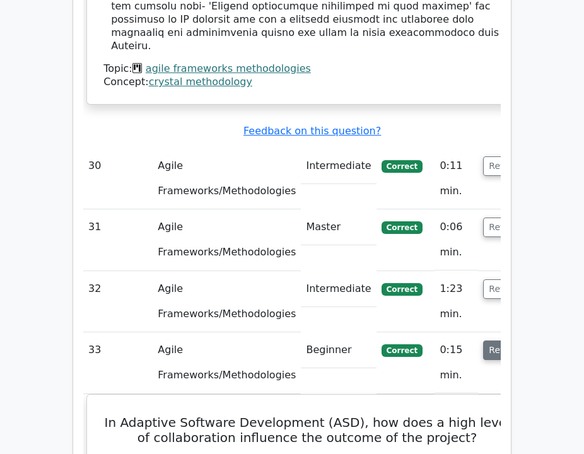
click at [483, 341] on button "Review" at bounding box center [504, 351] width 43 height 20
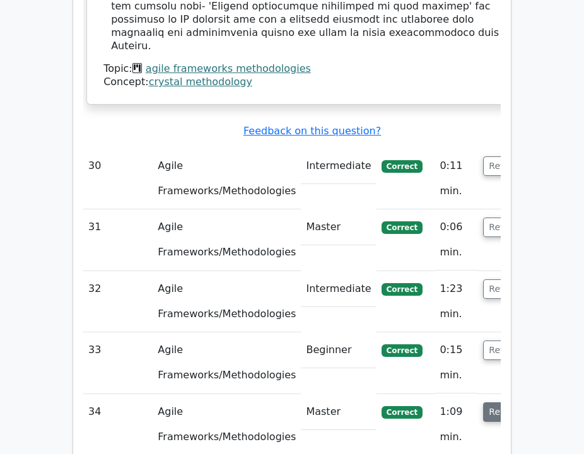
click at [483, 403] on button "Review" at bounding box center [504, 413] width 43 height 20
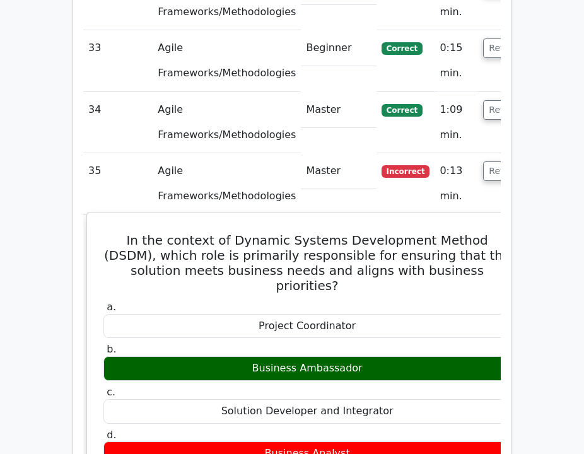
scroll to position [6920, 0]
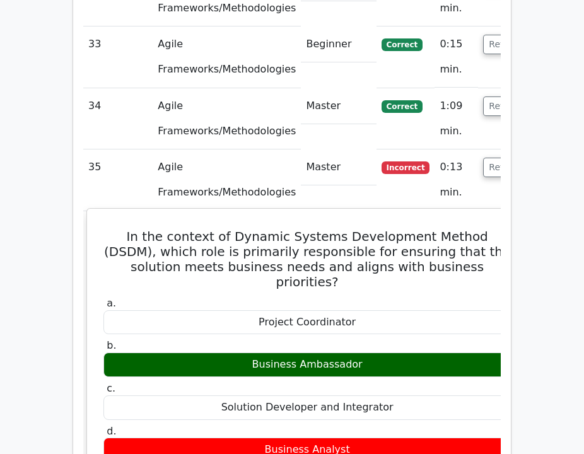
drag, startPoint x: 347, startPoint y: 112, endPoint x: 107, endPoint y: 38, distance: 251.4
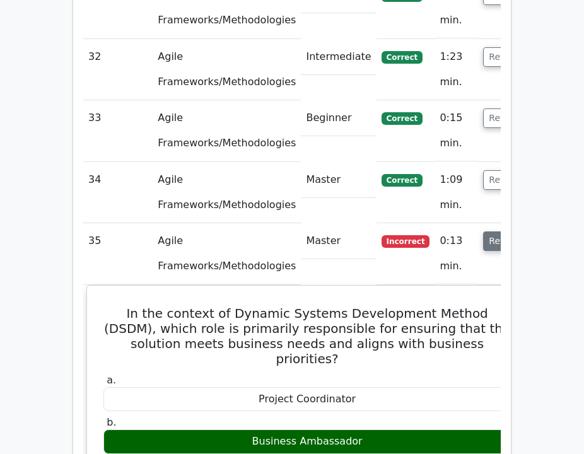
scroll to position [6844, 0]
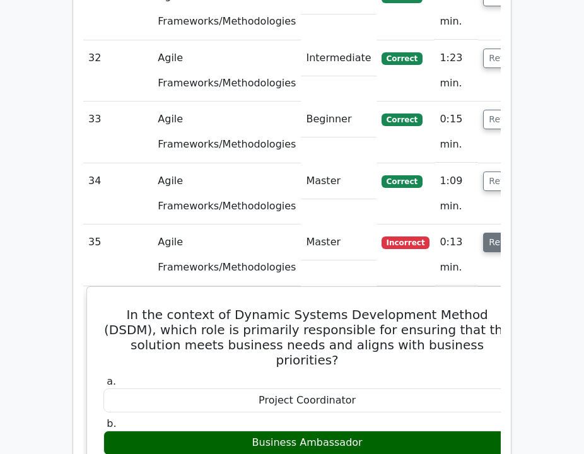
click at [483, 233] on button "Review" at bounding box center [504, 243] width 43 height 20
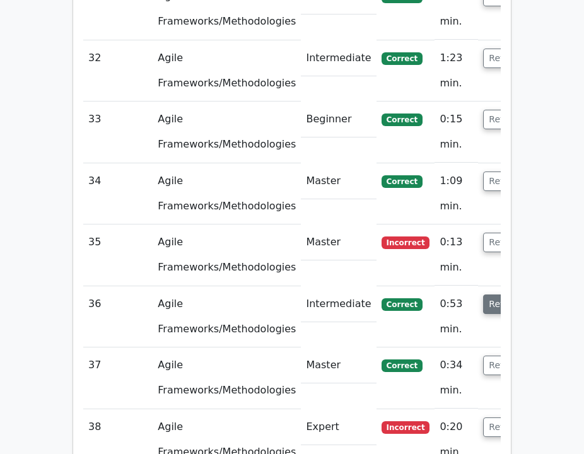
click at [485, 295] on button "Review" at bounding box center [504, 305] width 43 height 20
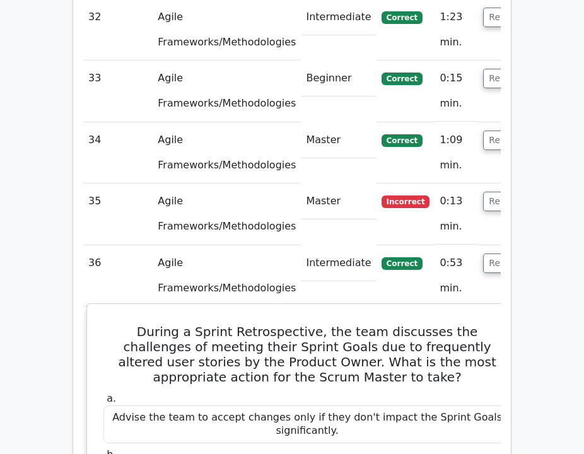
scroll to position [6886, 0]
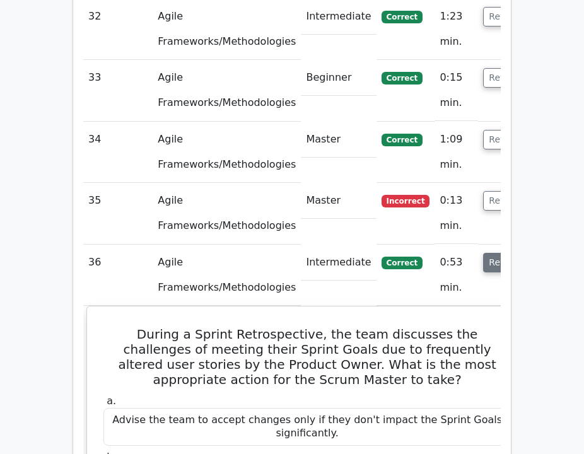
click at [483, 253] on button "Review" at bounding box center [504, 263] width 43 height 20
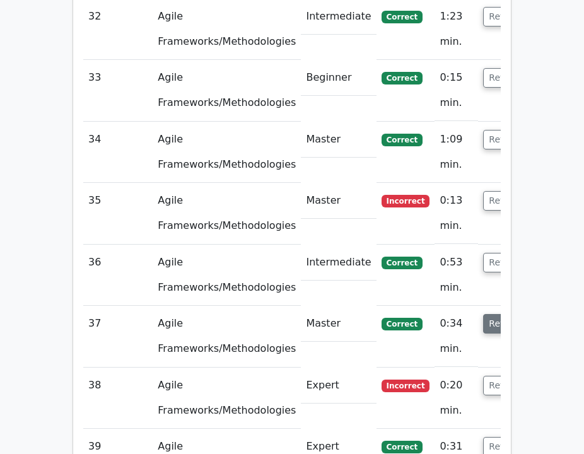
click at [483, 314] on button "Review" at bounding box center [504, 324] width 43 height 20
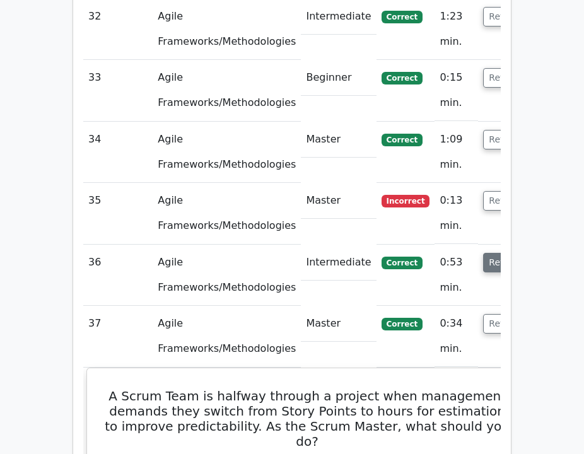
click at [483, 253] on button "Review" at bounding box center [504, 263] width 43 height 20
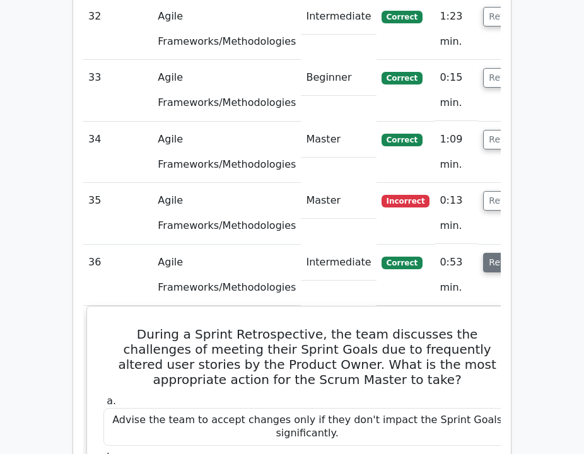
click at [483, 253] on button "Review" at bounding box center [504, 263] width 43 height 20
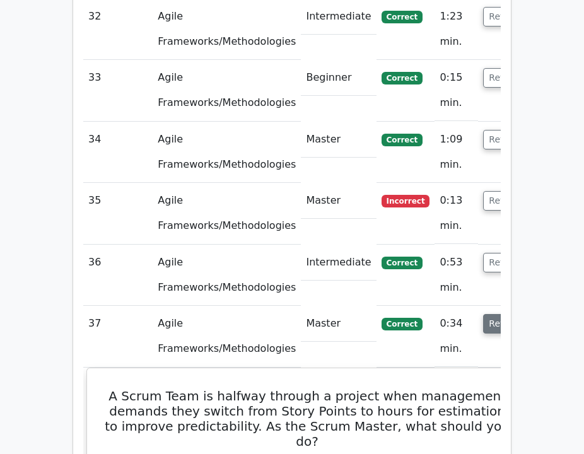
click at [483, 314] on button "Review" at bounding box center [504, 324] width 43 height 20
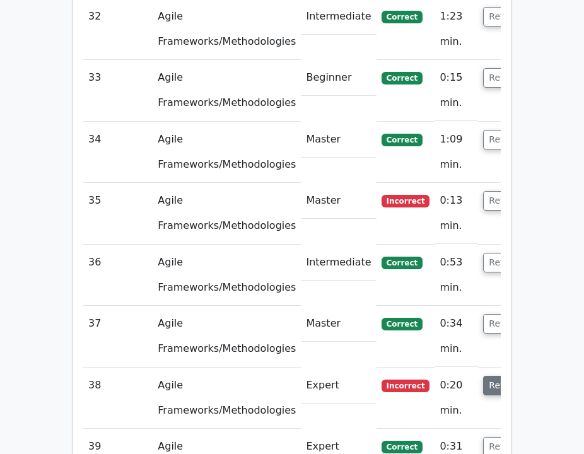
click at [483, 376] on button "Review" at bounding box center [504, 386] width 43 height 20
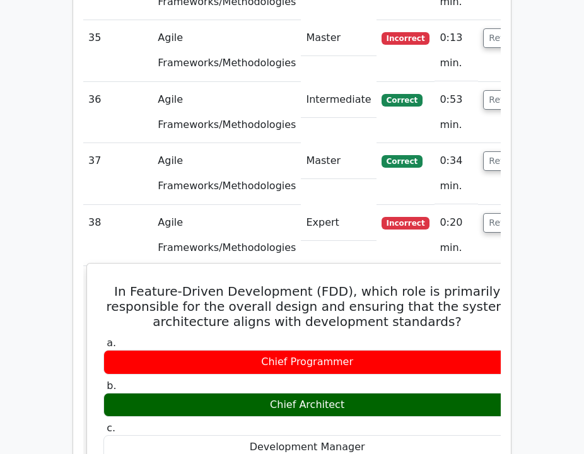
scroll to position [7052, 0]
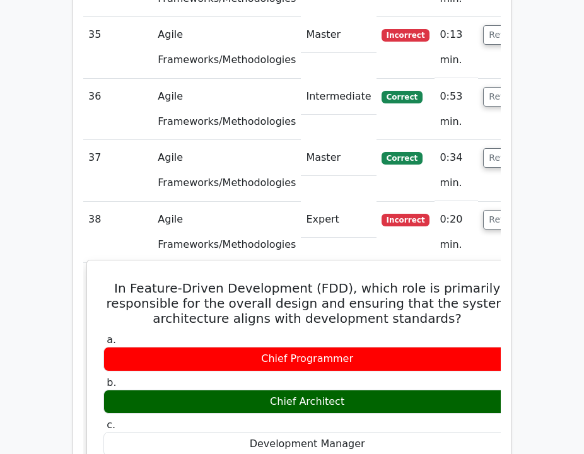
drag, startPoint x: 329, startPoint y: 201, endPoint x: 121, endPoint y: 86, distance: 238.1
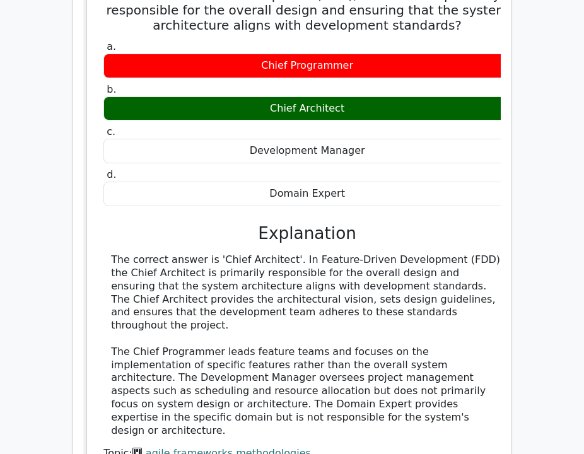
scroll to position [7352, 0]
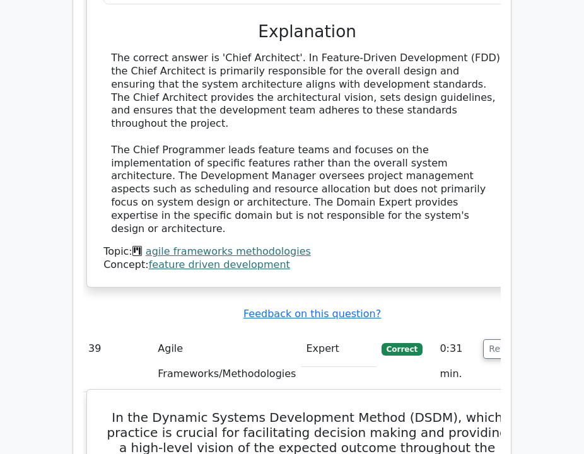
scroll to position [7552, 0]
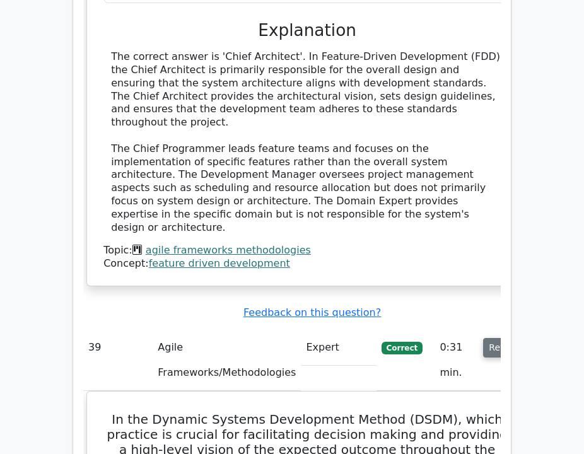
click at [483, 338] on button "Review" at bounding box center [504, 348] width 43 height 20
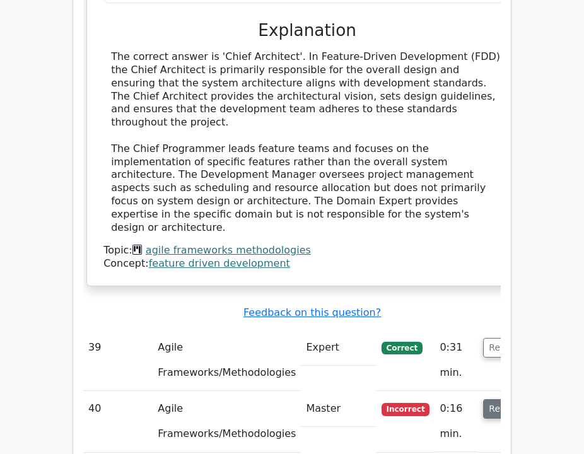
click at [483, 399] on button "Review" at bounding box center [504, 409] width 43 height 20
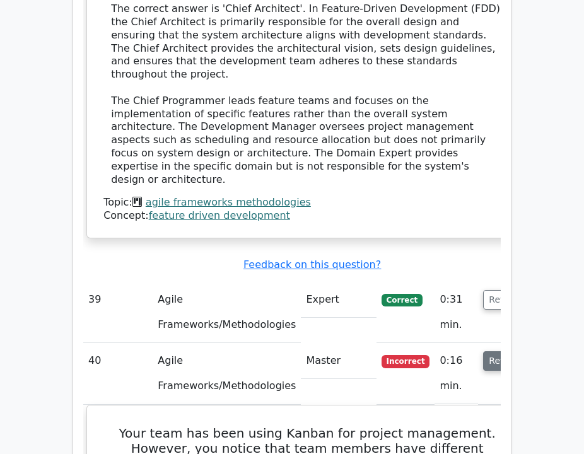
scroll to position [7617, 0]
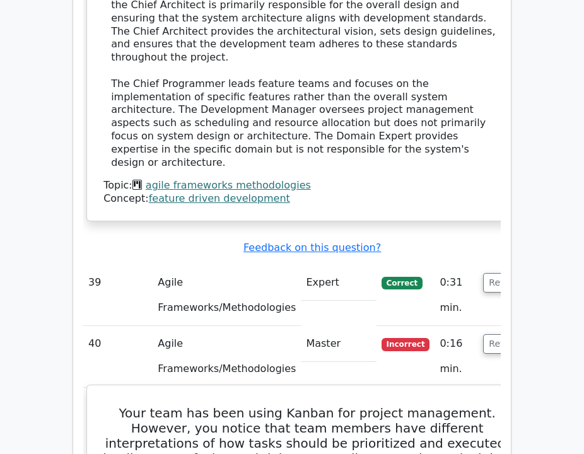
drag, startPoint x: 470, startPoint y: 313, endPoint x: 176, endPoint y: 198, distance: 315.1
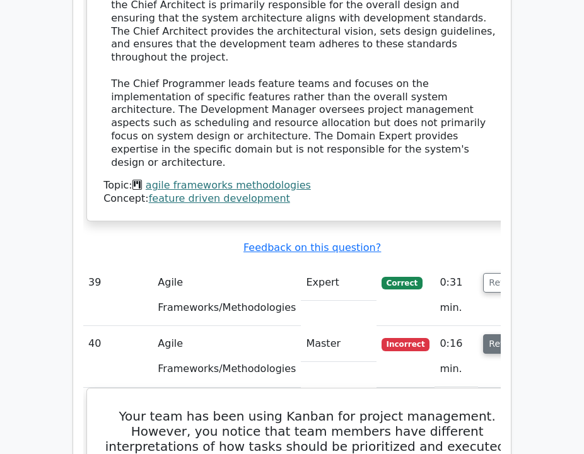
click at [483, 334] on button "Review" at bounding box center [504, 344] width 43 height 20
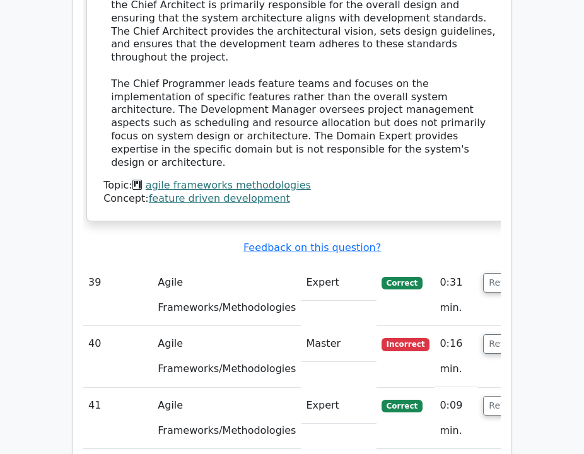
click at [478, 388] on td "Review" at bounding box center [504, 418] width 53 height 61
click at [483, 396] on button "Review" at bounding box center [504, 406] width 43 height 20
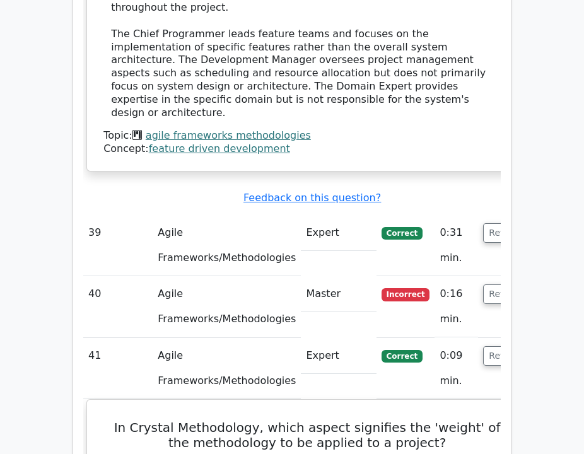
scroll to position [7667, 0]
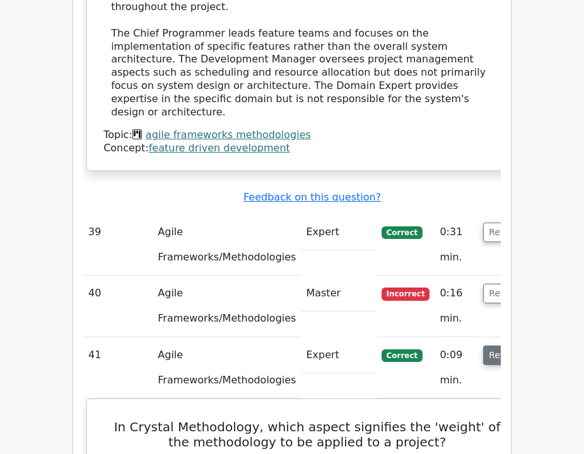
click at [483, 346] on button "Review" at bounding box center [504, 356] width 43 height 20
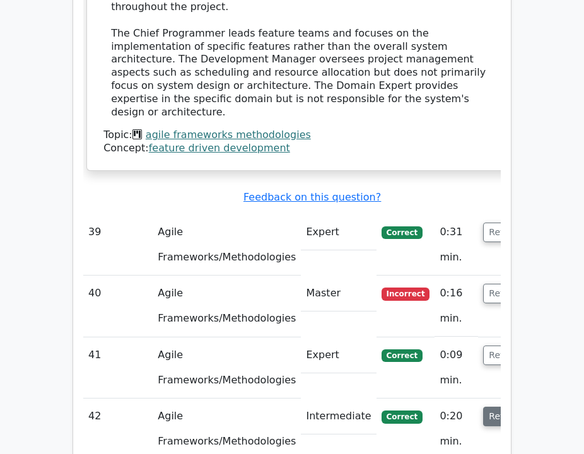
click at [483, 407] on button "Review" at bounding box center [504, 417] width 43 height 20
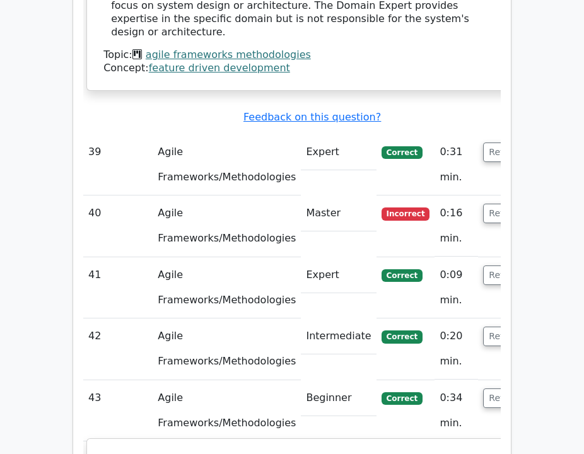
scroll to position [7752, 0]
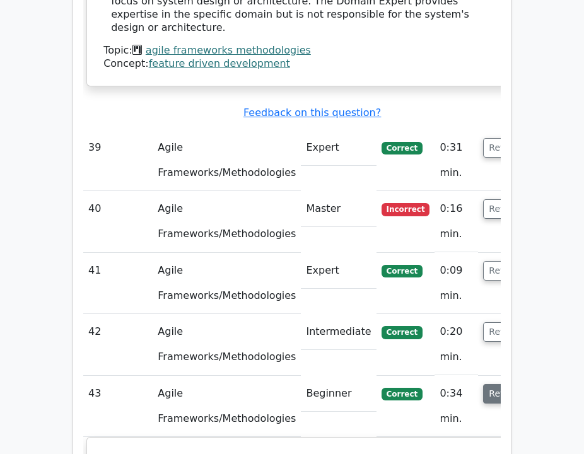
click at [483, 384] on button "Review" at bounding box center [504, 394] width 43 height 20
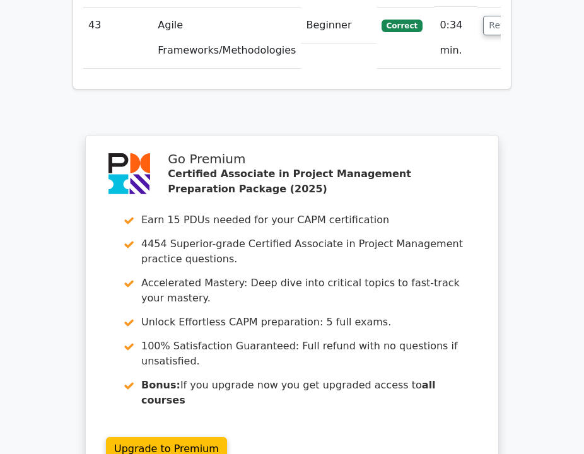
scroll to position [8124, 0]
